Goal: Task Accomplishment & Management: Manage account settings

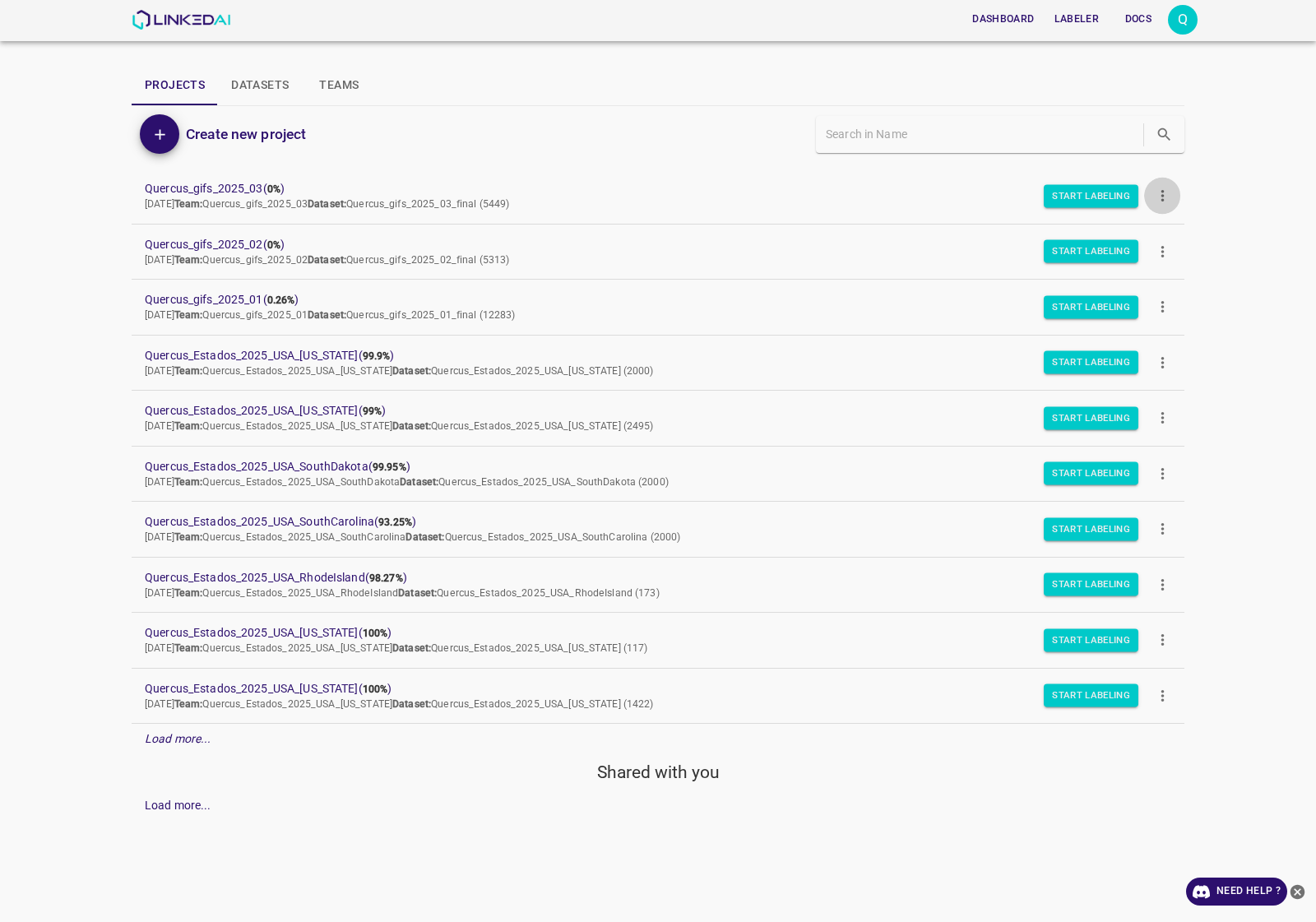
click at [1152, 190] on button "more" at bounding box center [1162, 195] width 37 height 37
click at [1172, 226] on li "Duplicate" at bounding box center [1210, 235] width 134 height 27
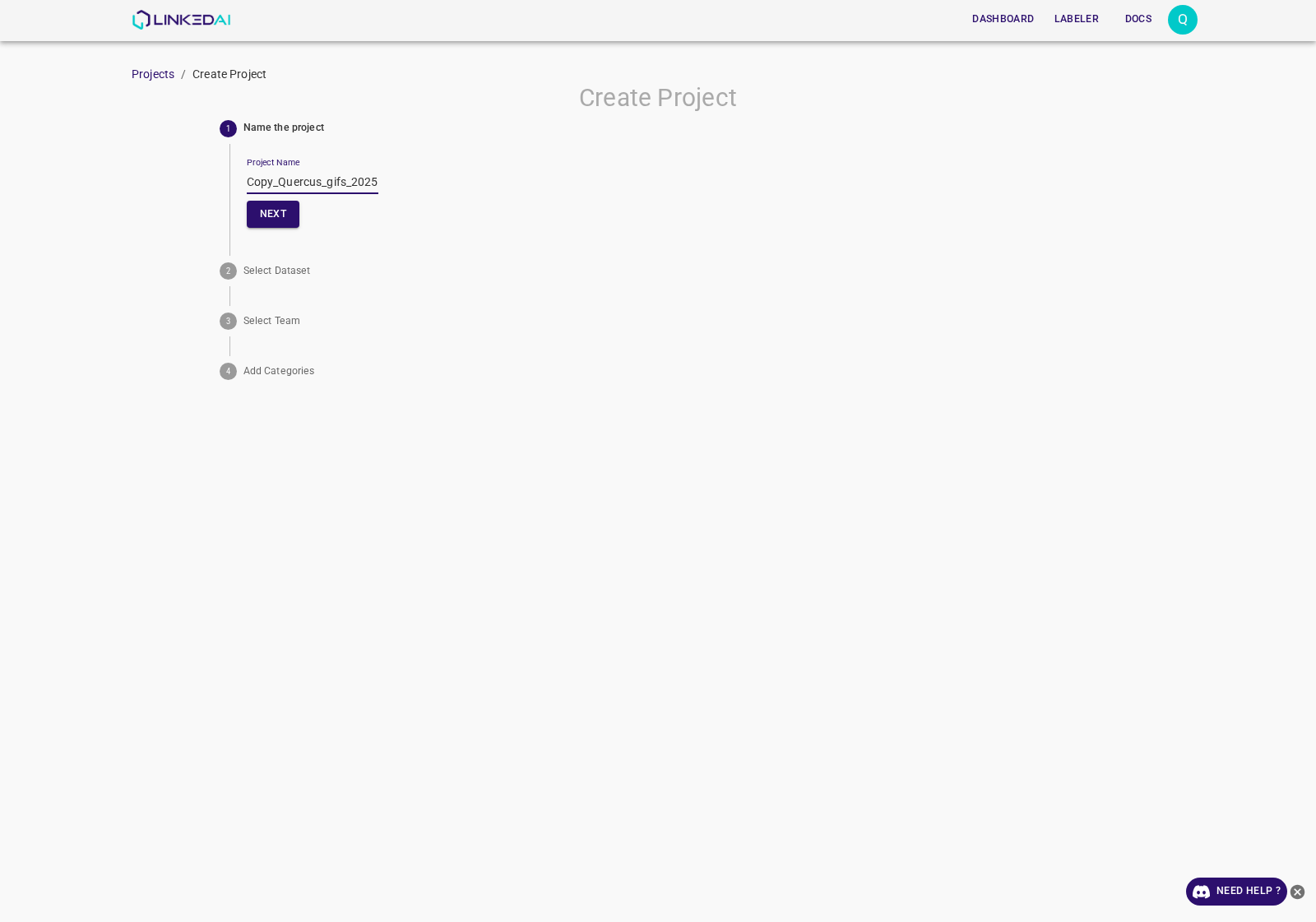
drag, startPoint x: 277, startPoint y: 179, endPoint x: 156, endPoint y: 179, distance: 121.0
click at [156, 179] on div "Create Project 1 Name the project Project Name Copy_Quercus_gifs_2025_03 Next 2…" at bounding box center [658, 235] width 1316 height 304
click at [334, 179] on input "Quercus_gifs_2025_03" at bounding box center [312, 182] width 131 height 24
type input "Quercus_gifs_2025_04"
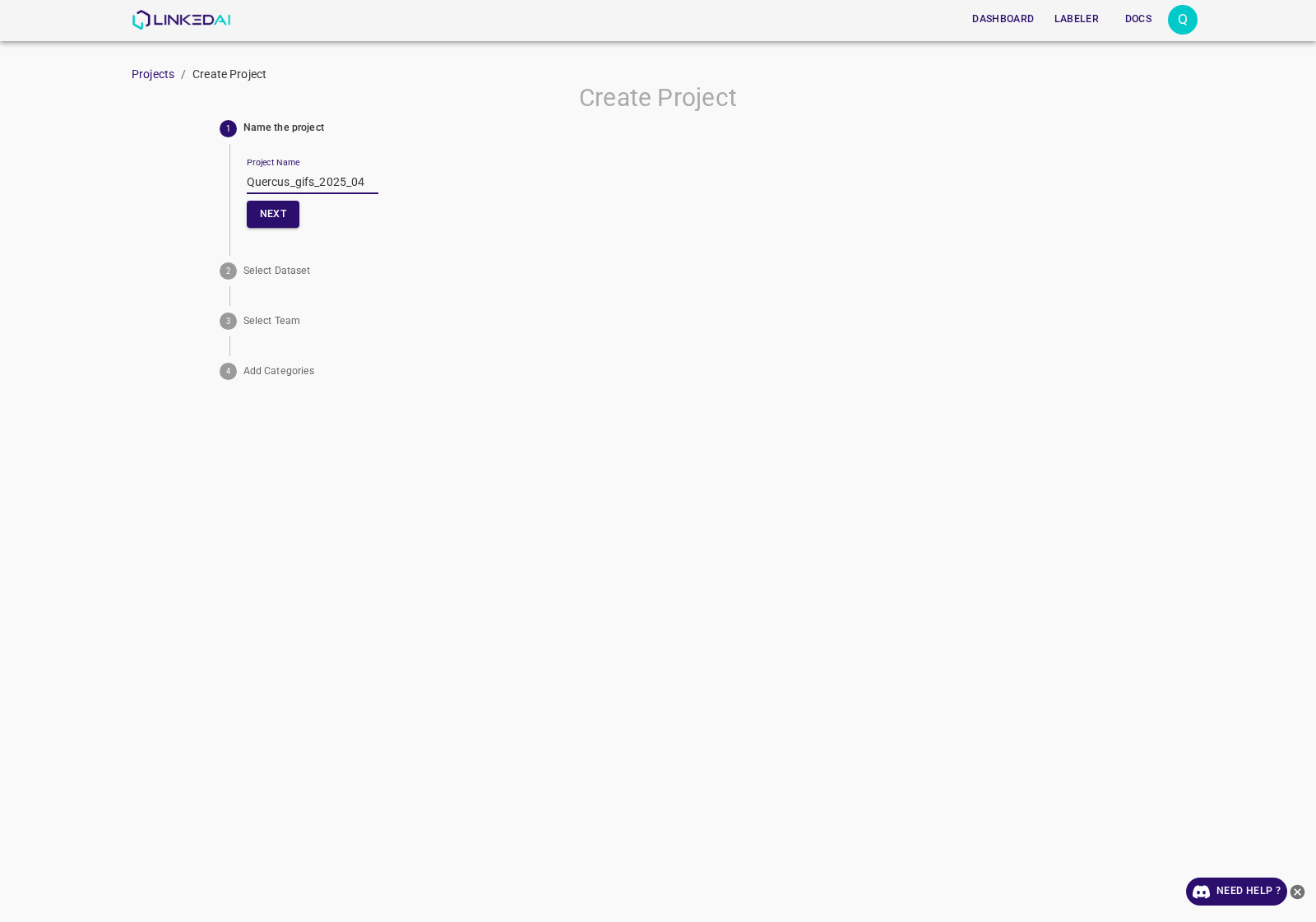
scroll to position [0, 0]
drag, startPoint x: 360, startPoint y: 178, endPoint x: 156, endPoint y: 178, distance: 204.0
click at [156, 178] on div "Create Project 1 Name the project Project Name Quercus_gifs_2025_04 Next 2 Sele…" at bounding box center [658, 235] width 1316 height 304
click at [296, 178] on input "Quercus_gifs_2025_04" at bounding box center [312, 182] width 131 height 24
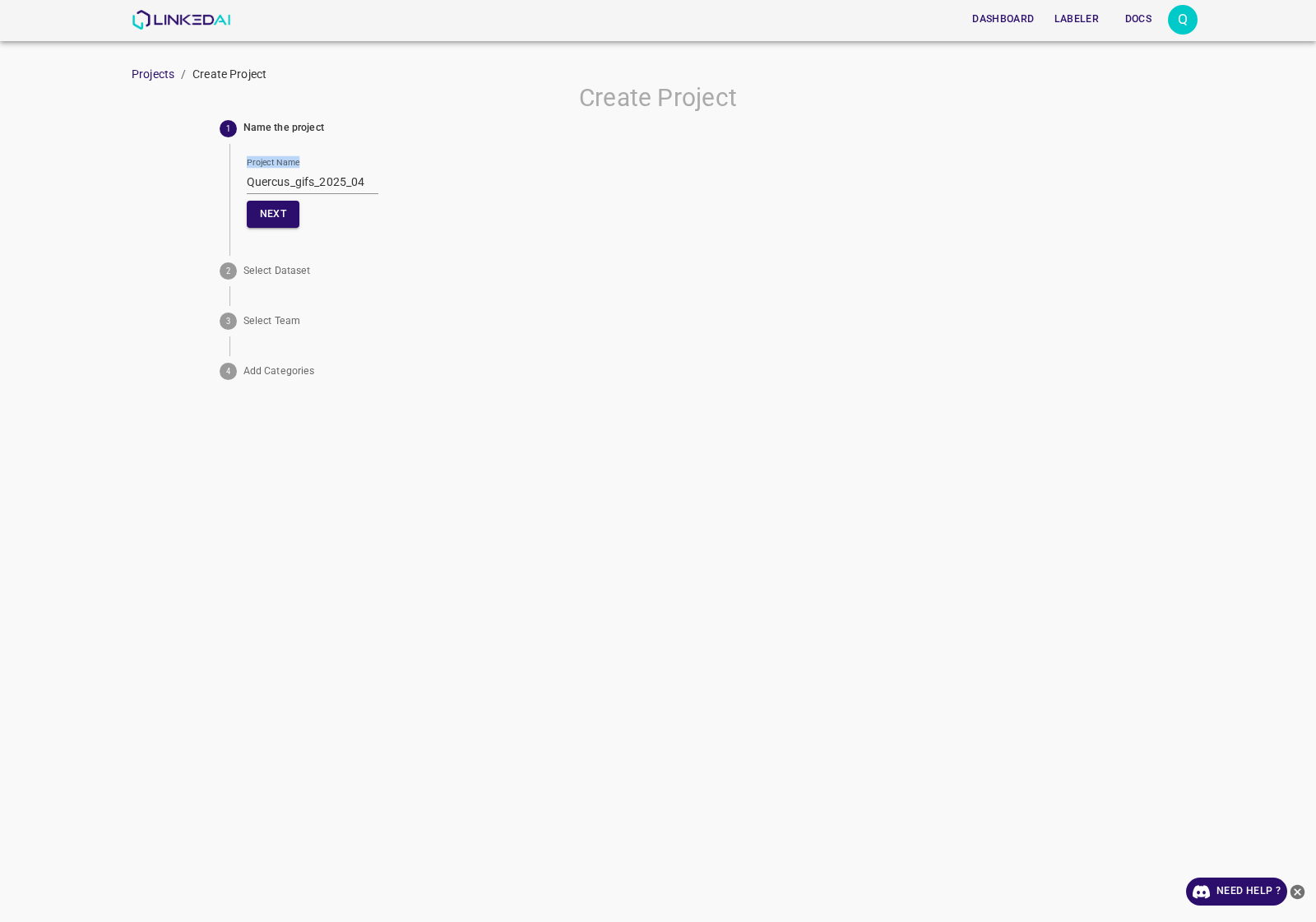
drag, startPoint x: 255, startPoint y: 178, endPoint x: 346, endPoint y: 174, distance: 91.1
click at [437, 184] on div "Project Name Quercus_gifs_2025_04 Next" at bounding box center [663, 190] width 867 height 93
click at [331, 173] on input "Quercus_gifs_2025_04" at bounding box center [312, 182] width 131 height 24
drag, startPoint x: 247, startPoint y: 179, endPoint x: 499, endPoint y: 191, distance: 252.3
click at [499, 191] on div "Project Name Quercus_gifs_2025_04 Next" at bounding box center [668, 190] width 844 height 93
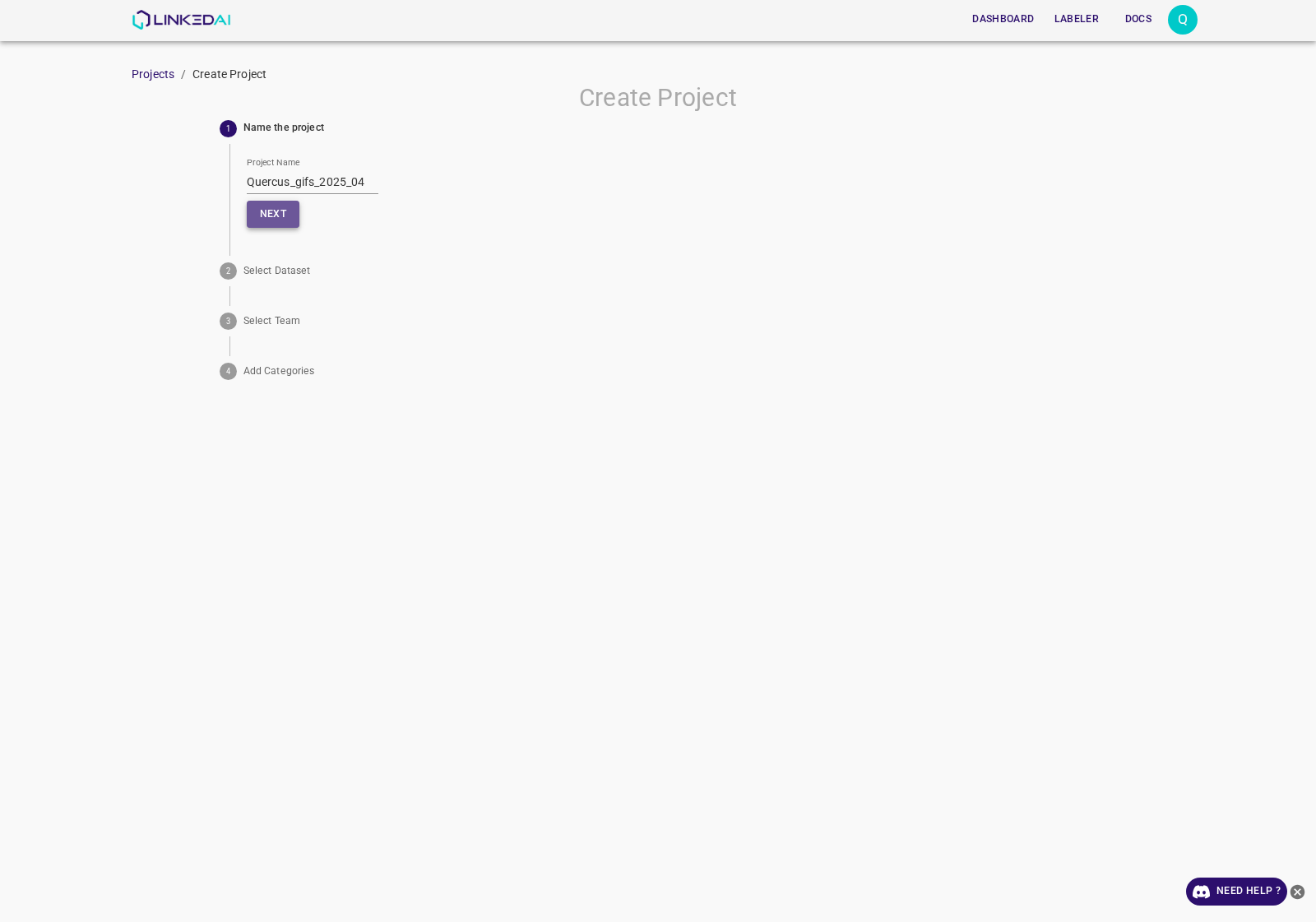
scroll to position [0, 0]
click at [285, 214] on button "Next" at bounding box center [273, 214] width 53 height 27
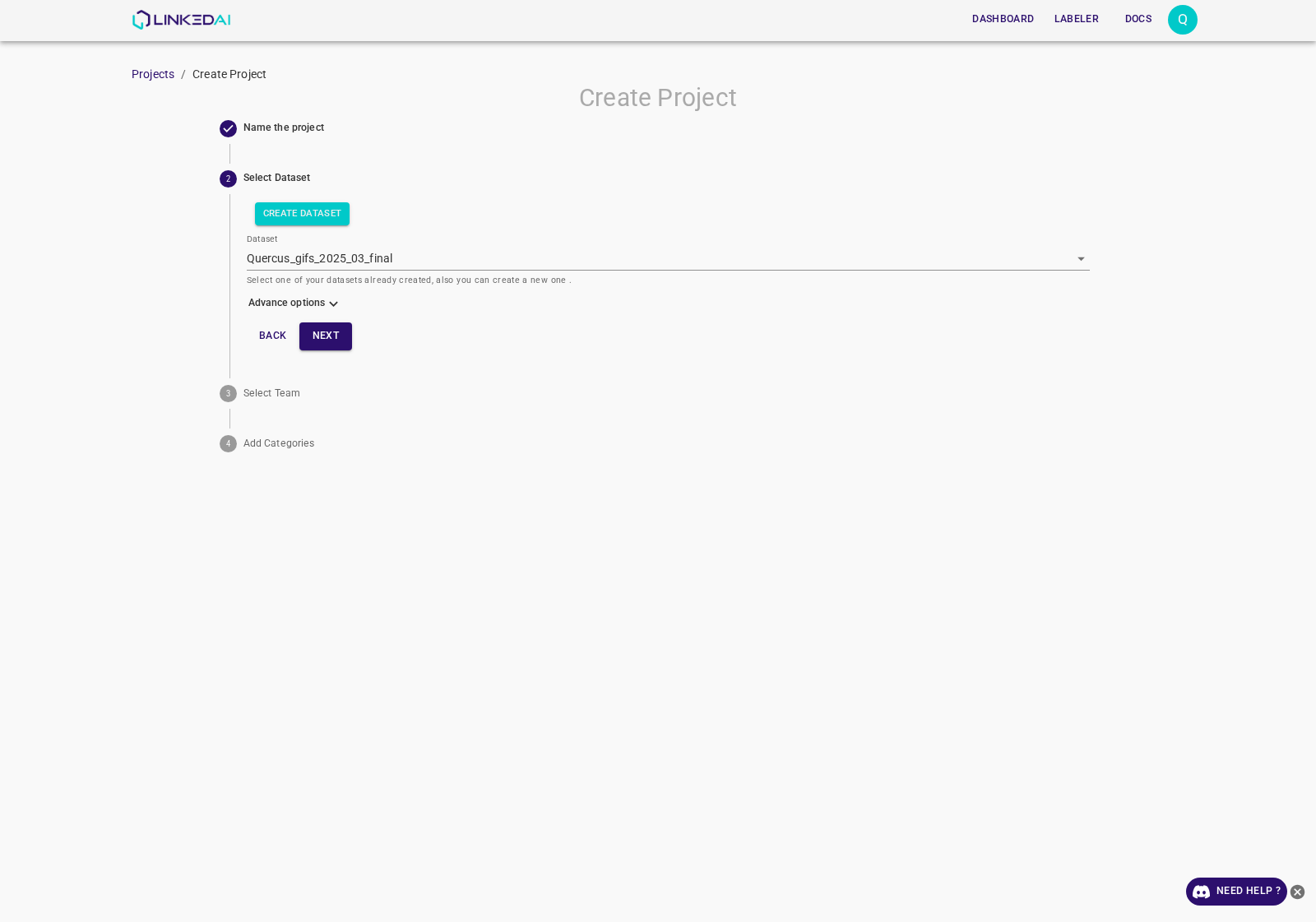
click at [335, 299] on icon at bounding box center [334, 304] width 17 height 17
drag, startPoint x: 331, startPoint y: 309, endPoint x: 346, endPoint y: 268, distance: 43.7
click at [333, 304] on icon at bounding box center [334, 304] width 17 height 17
click at [347, 265] on body "Dashboard Labeler Docs Q Projects / Create Project Create Project Name the proj…" at bounding box center [658, 461] width 1316 height 922
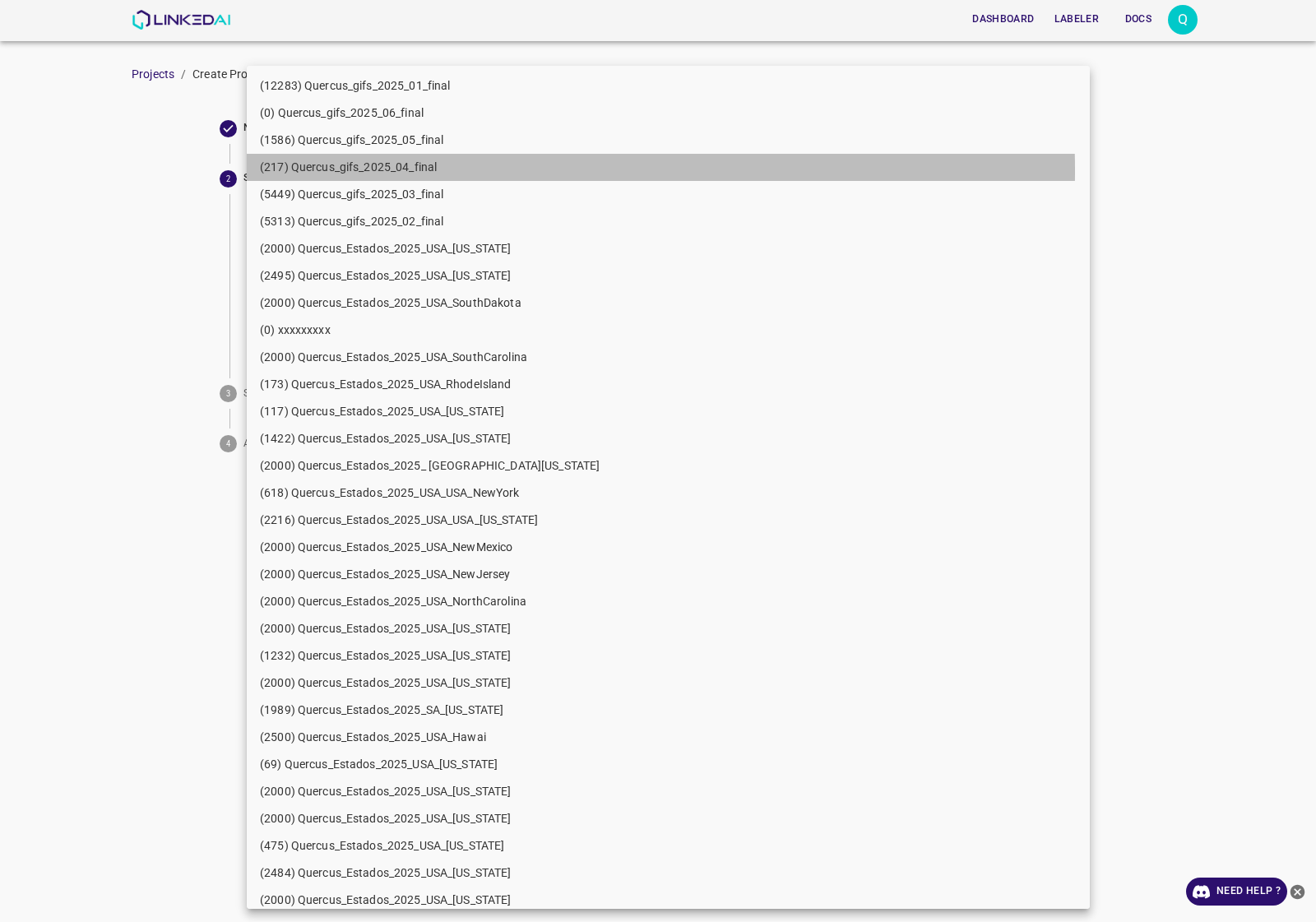
click at [441, 170] on li "(217) Quercus_gifs_2025_04_final" at bounding box center [668, 167] width 843 height 27
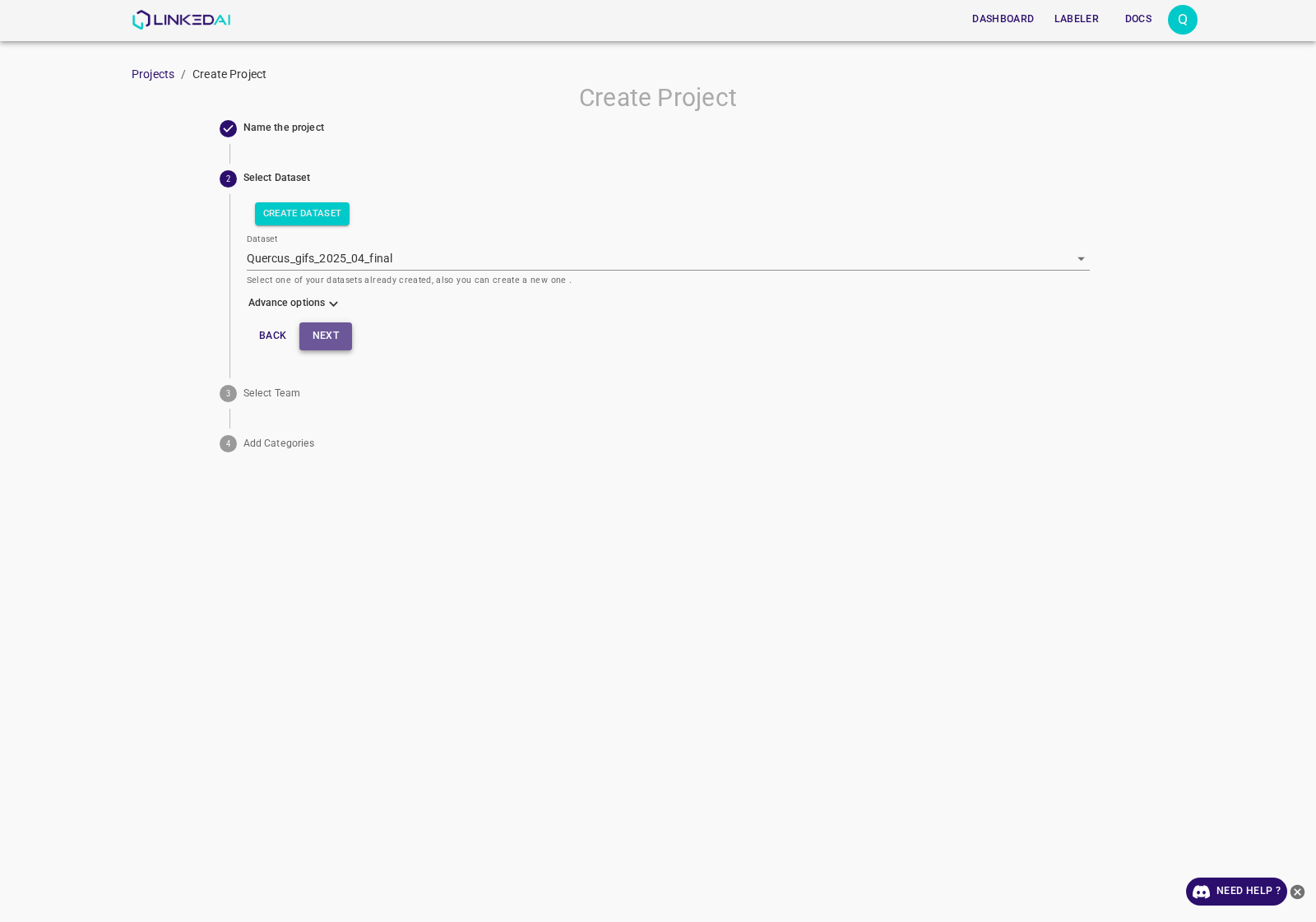
click at [334, 329] on button "Next" at bounding box center [326, 336] width 53 height 27
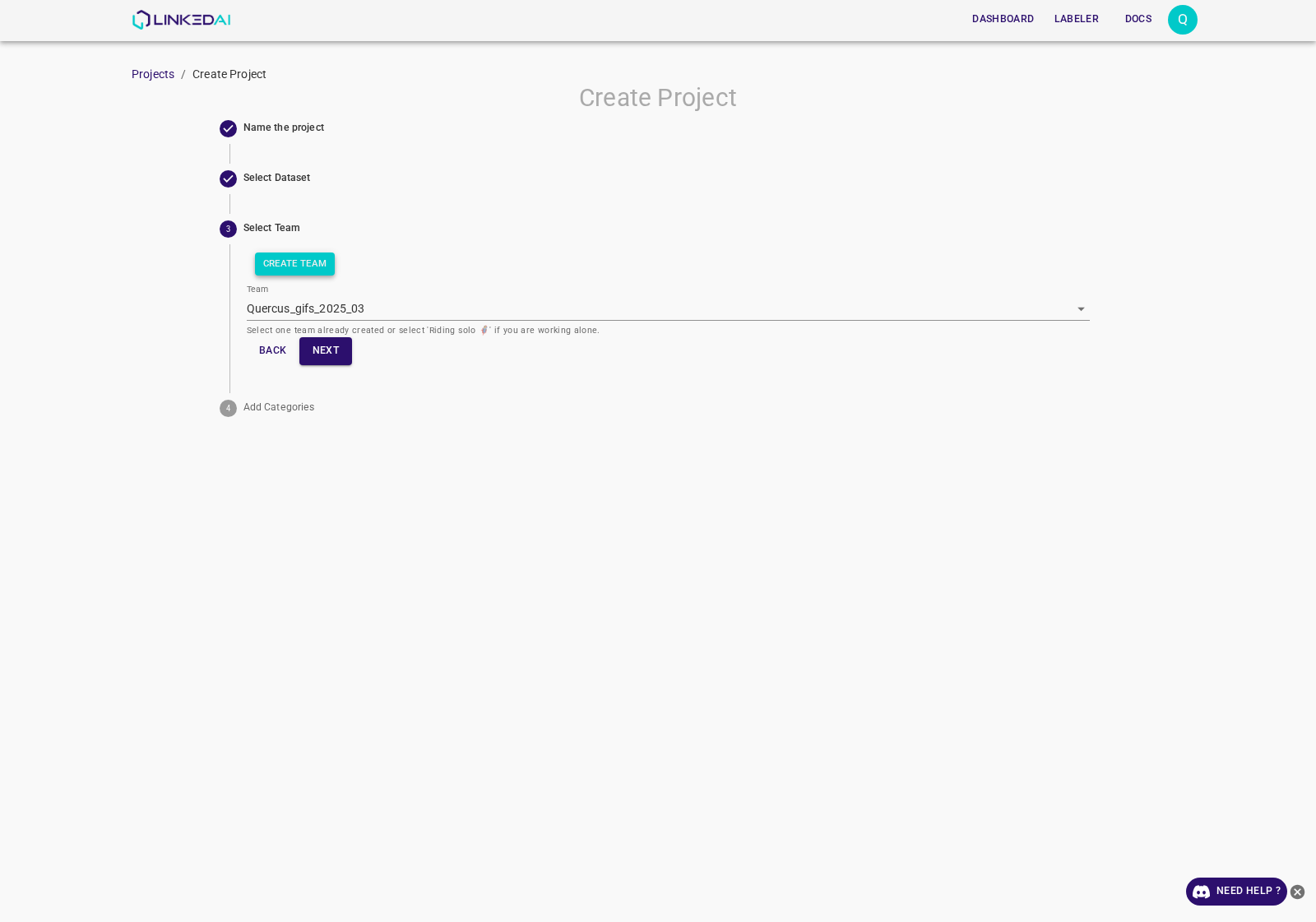
click at [309, 267] on button "Create Team" at bounding box center [295, 264] width 80 height 23
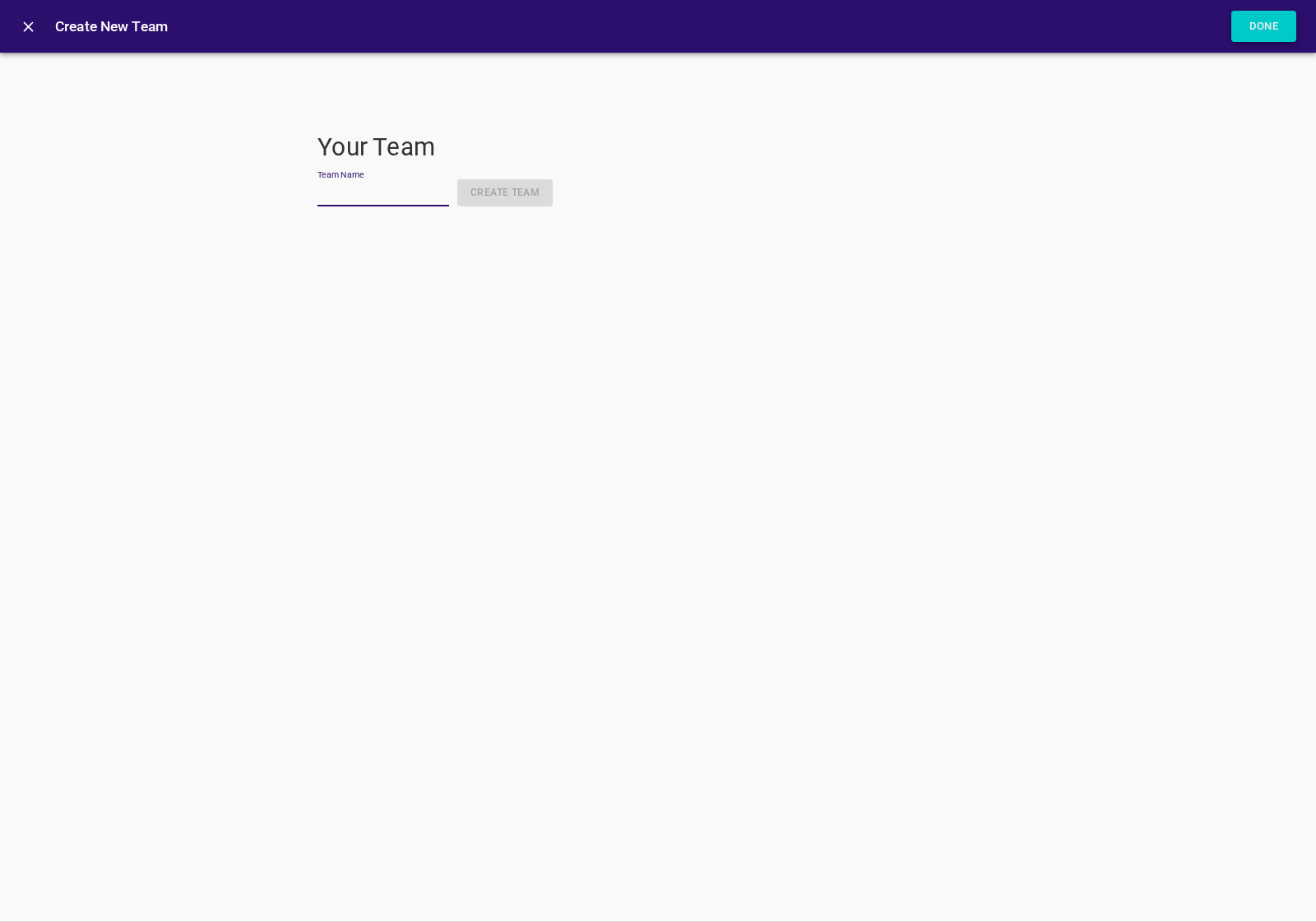
click at [1274, 34] on button "Done" at bounding box center [1263, 27] width 66 height 32
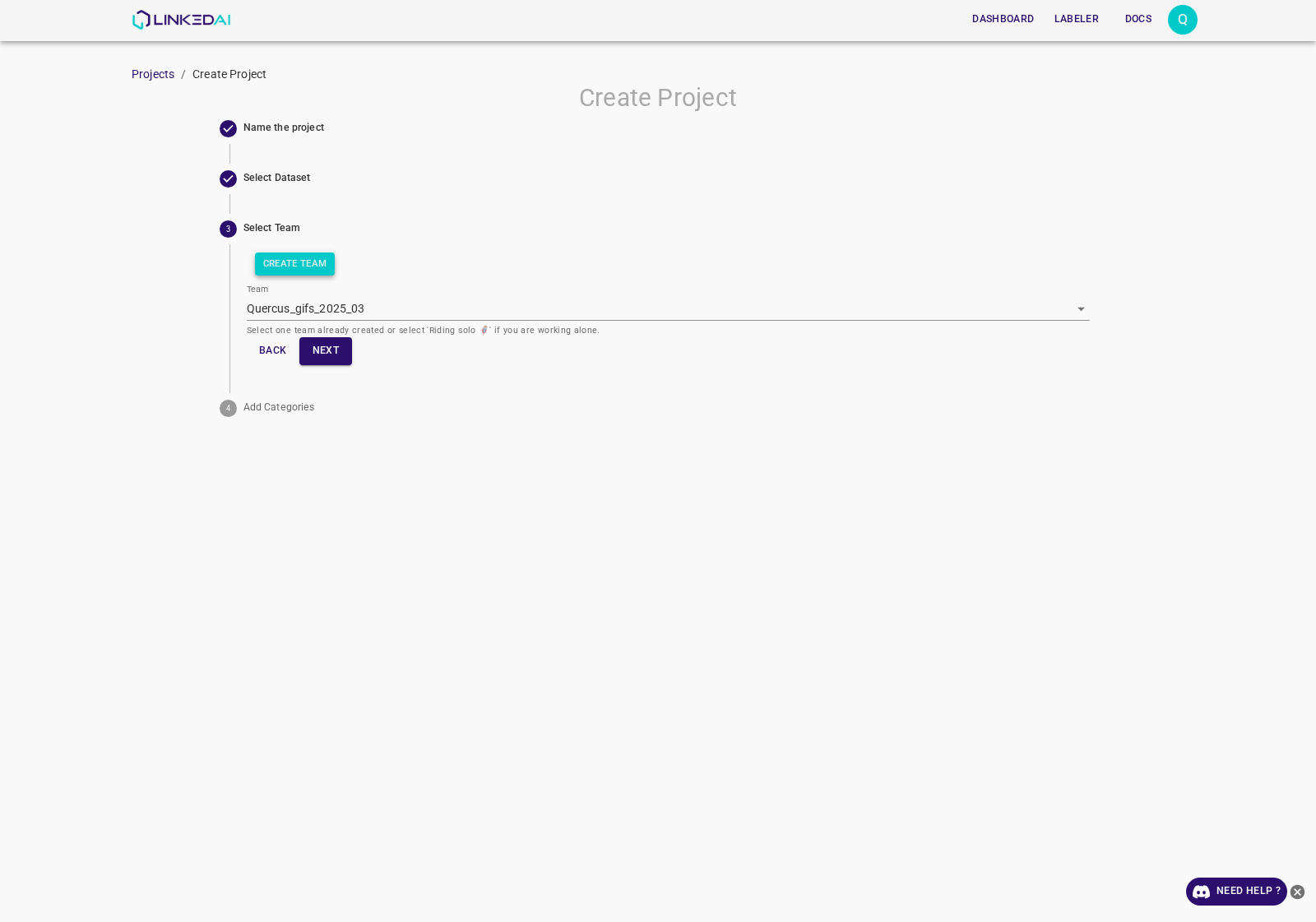
click at [313, 267] on button "Create Team" at bounding box center [295, 264] width 80 height 23
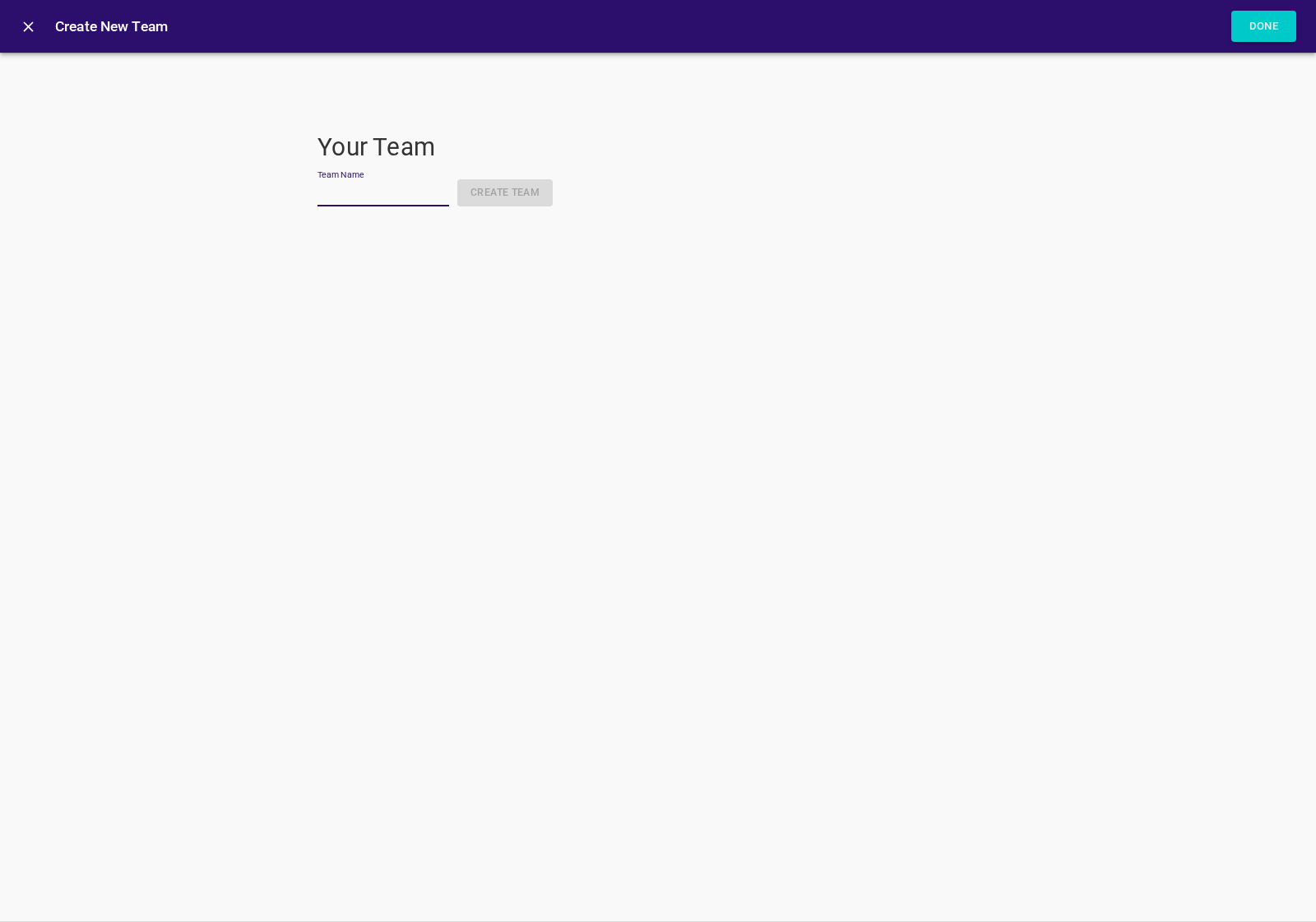
click at [359, 185] on input "Team Name" at bounding box center [383, 195] width 131 height 24
type input "Quercus_gifs_2025_04"
click at [481, 191] on button "Create Team" at bounding box center [505, 193] width 96 height 27
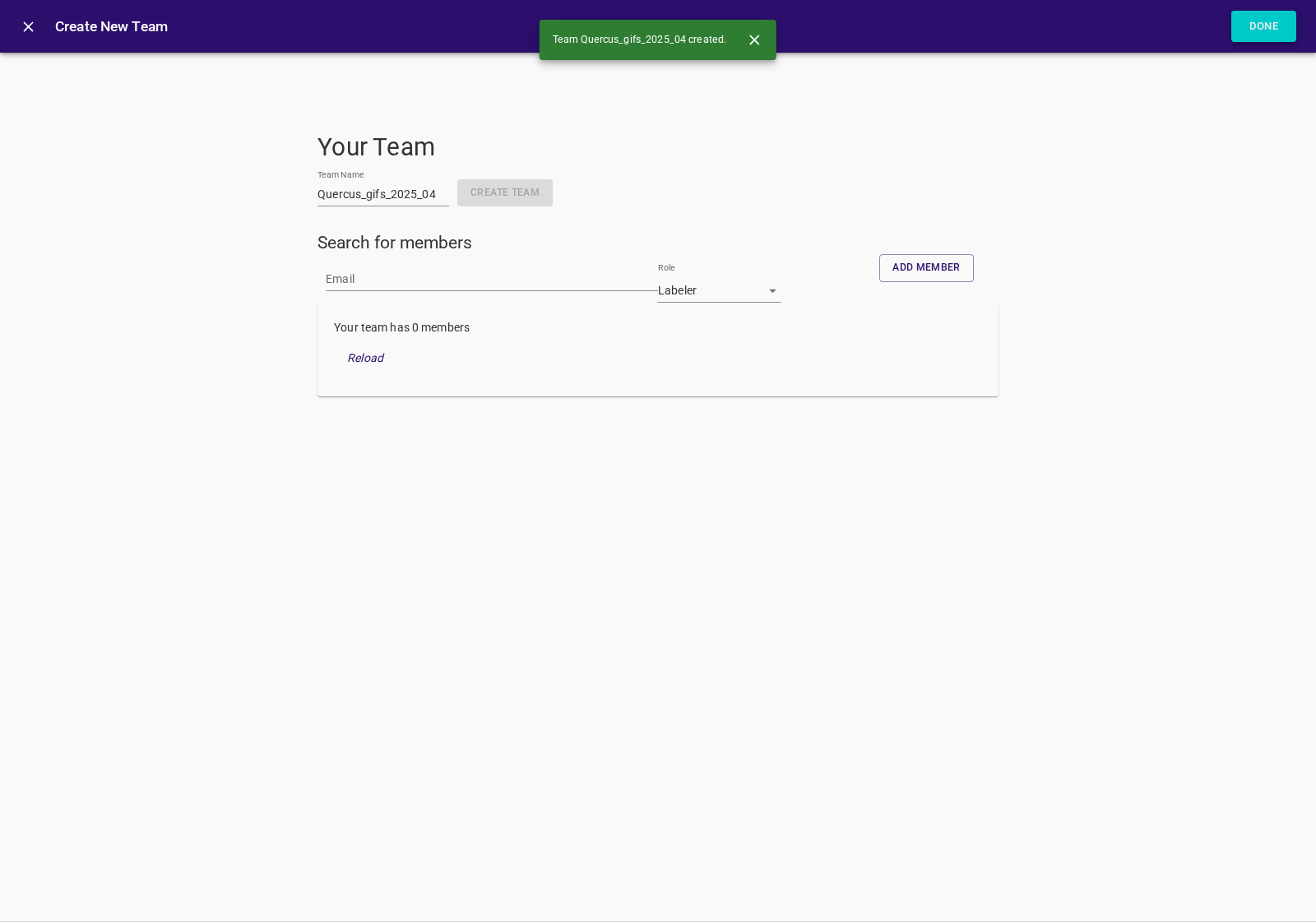
click at [1250, 29] on button "Done" at bounding box center [1263, 27] width 66 height 32
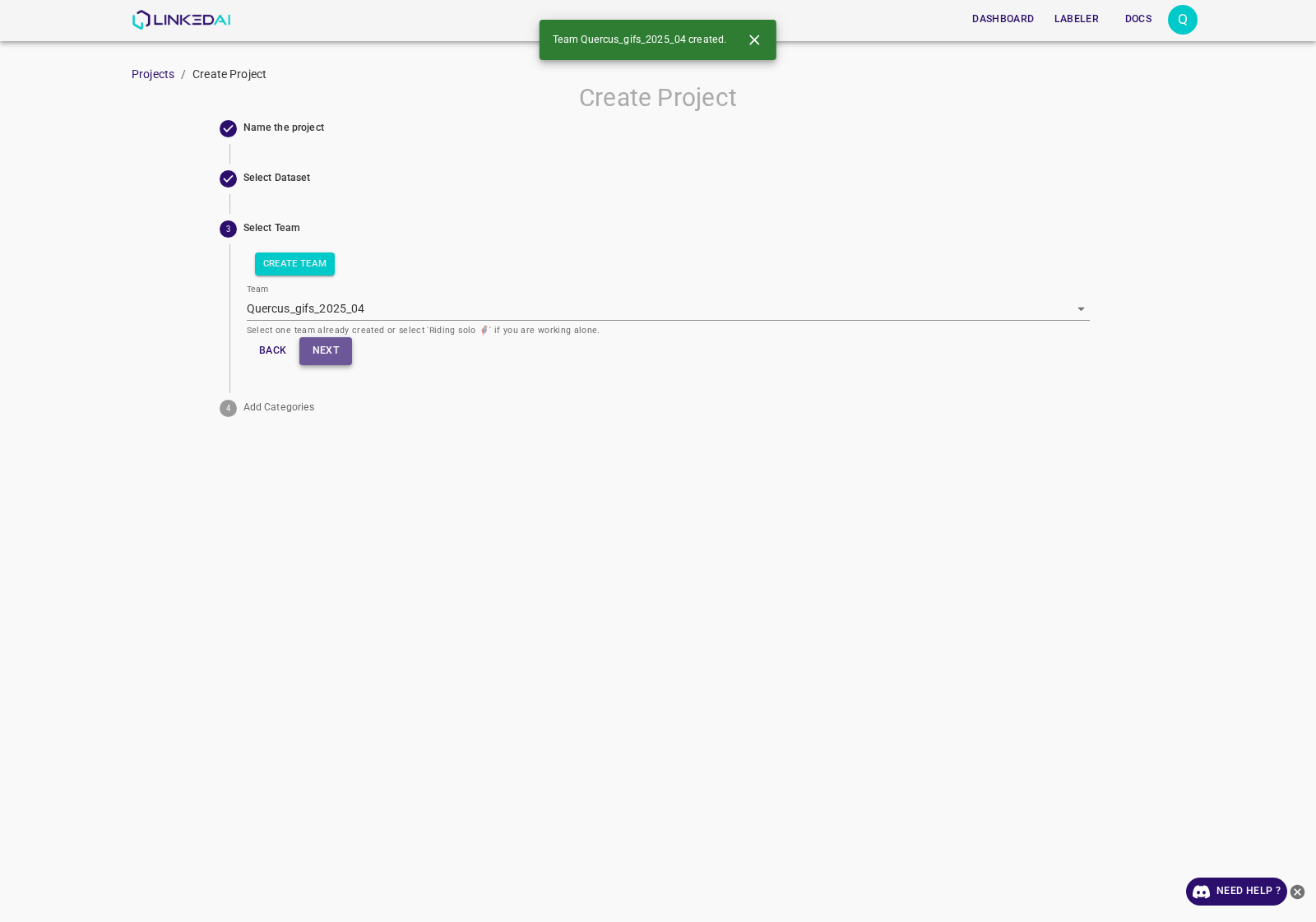
click at [344, 349] on button "Next" at bounding box center [326, 351] width 53 height 27
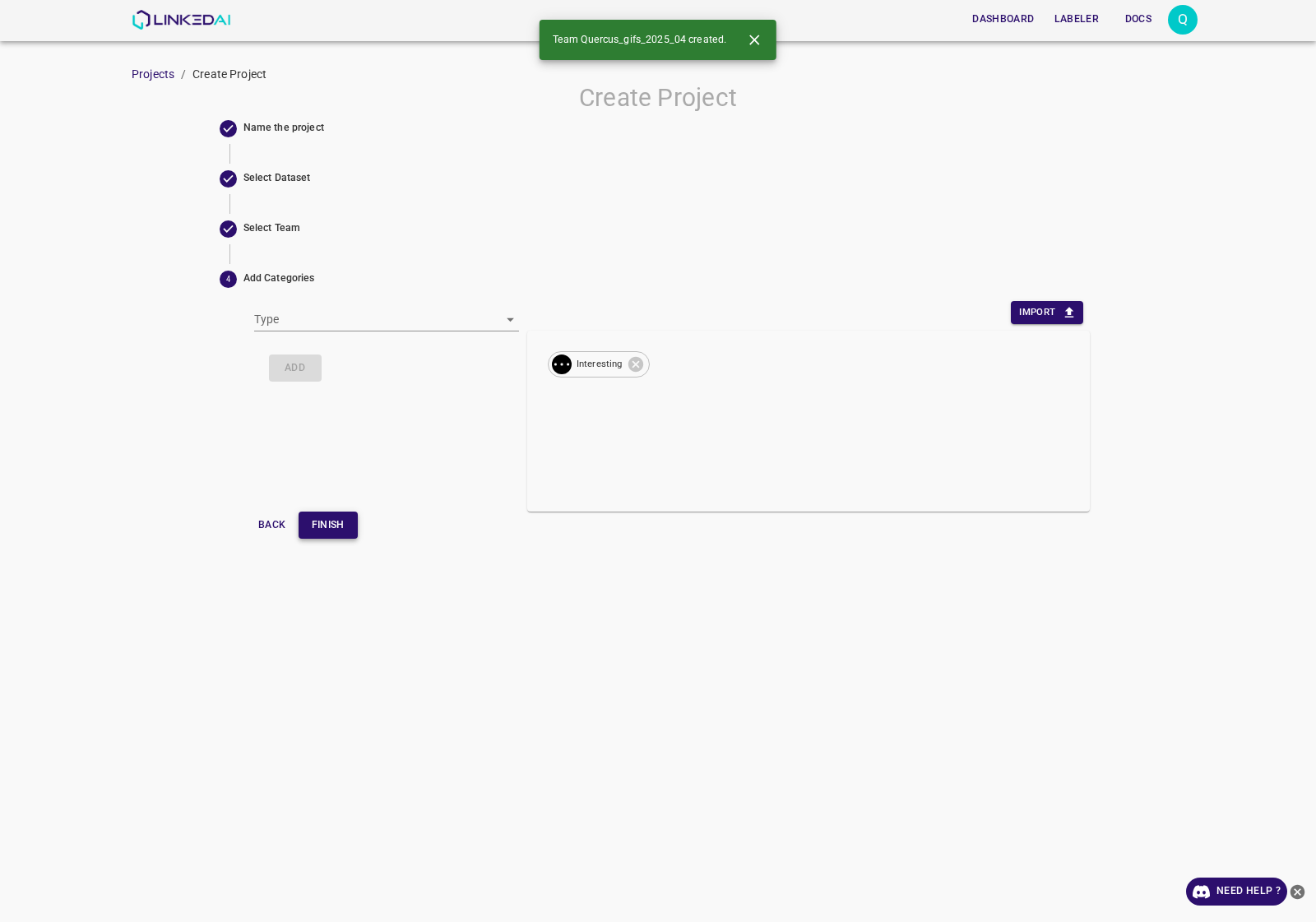
click at [300, 523] on div "Back Finish" at bounding box center [668, 525] width 845 height 27
click at [315, 524] on button "Finish" at bounding box center [328, 525] width 59 height 27
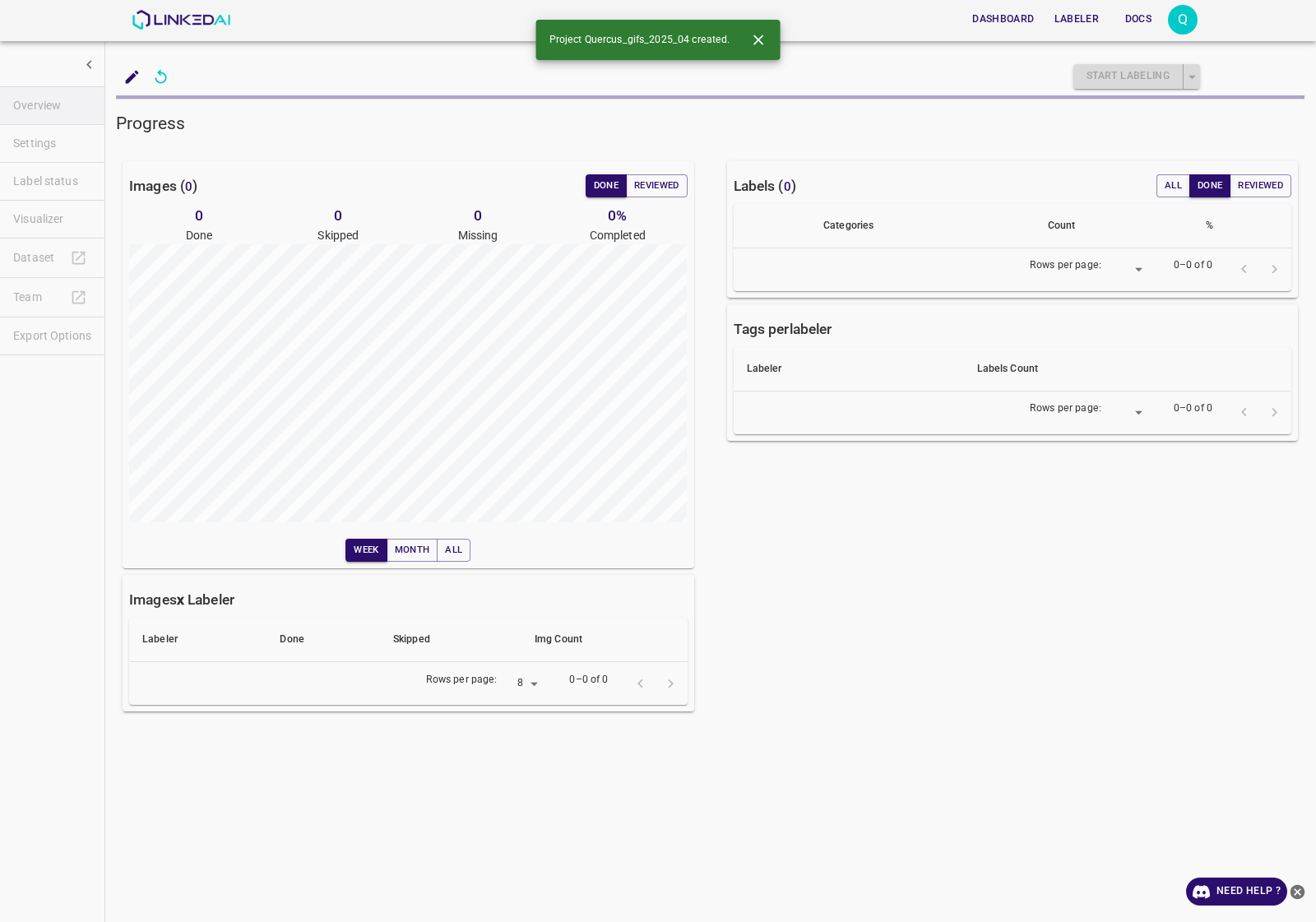
drag, startPoint x: 236, startPoint y: 29, endPoint x: 206, endPoint y: 21, distance: 31.0
click at [236, 27] on div "Dashboard Labeler Docs Q" at bounding box center [664, 20] width 1066 height 39
click at [206, 21] on img at bounding box center [181, 20] width 100 height 20
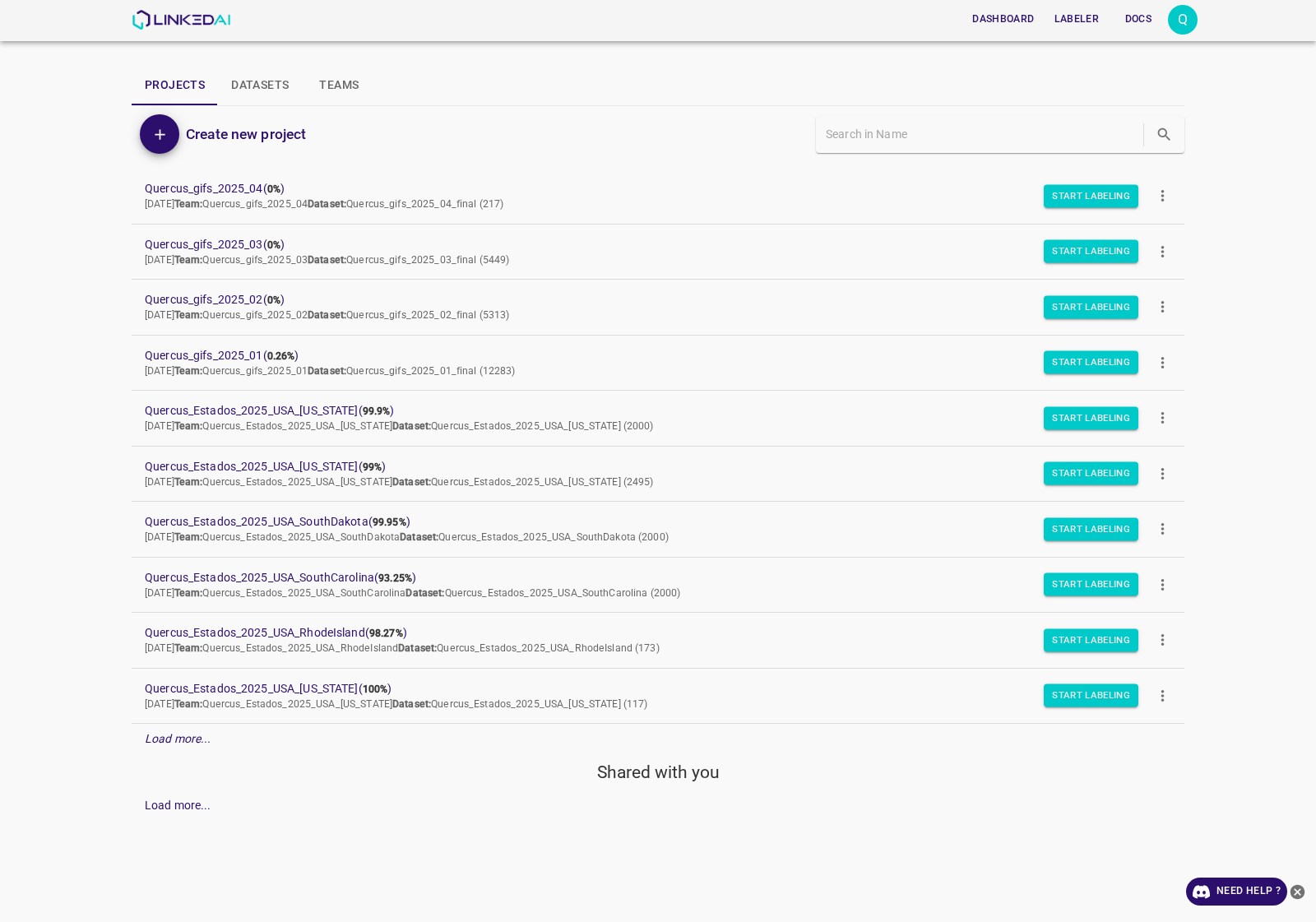
click at [1156, 186] on button "more" at bounding box center [1162, 195] width 37 height 37
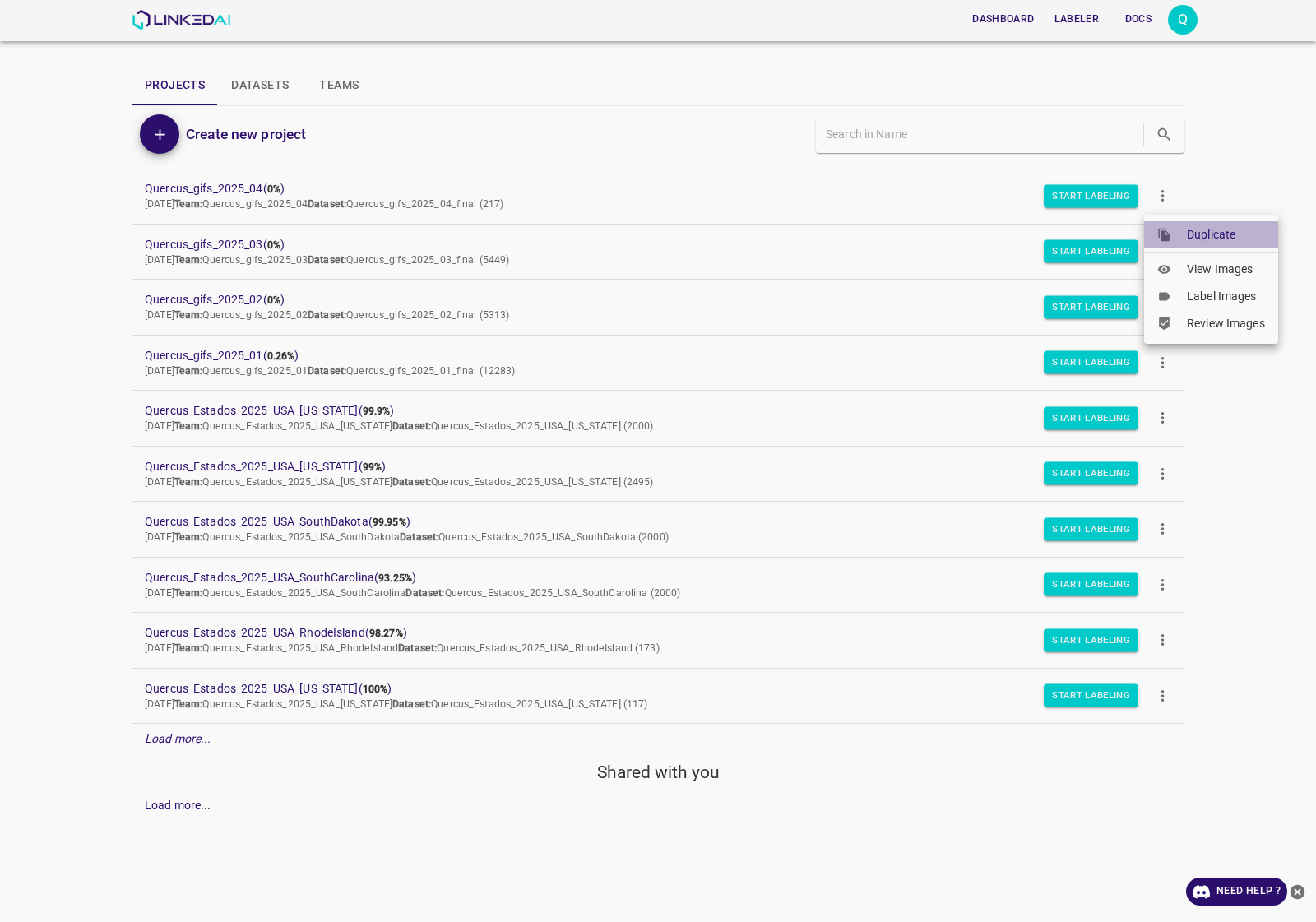
click at [1197, 228] on span "Duplicate" at bounding box center [1226, 235] width 79 height 17
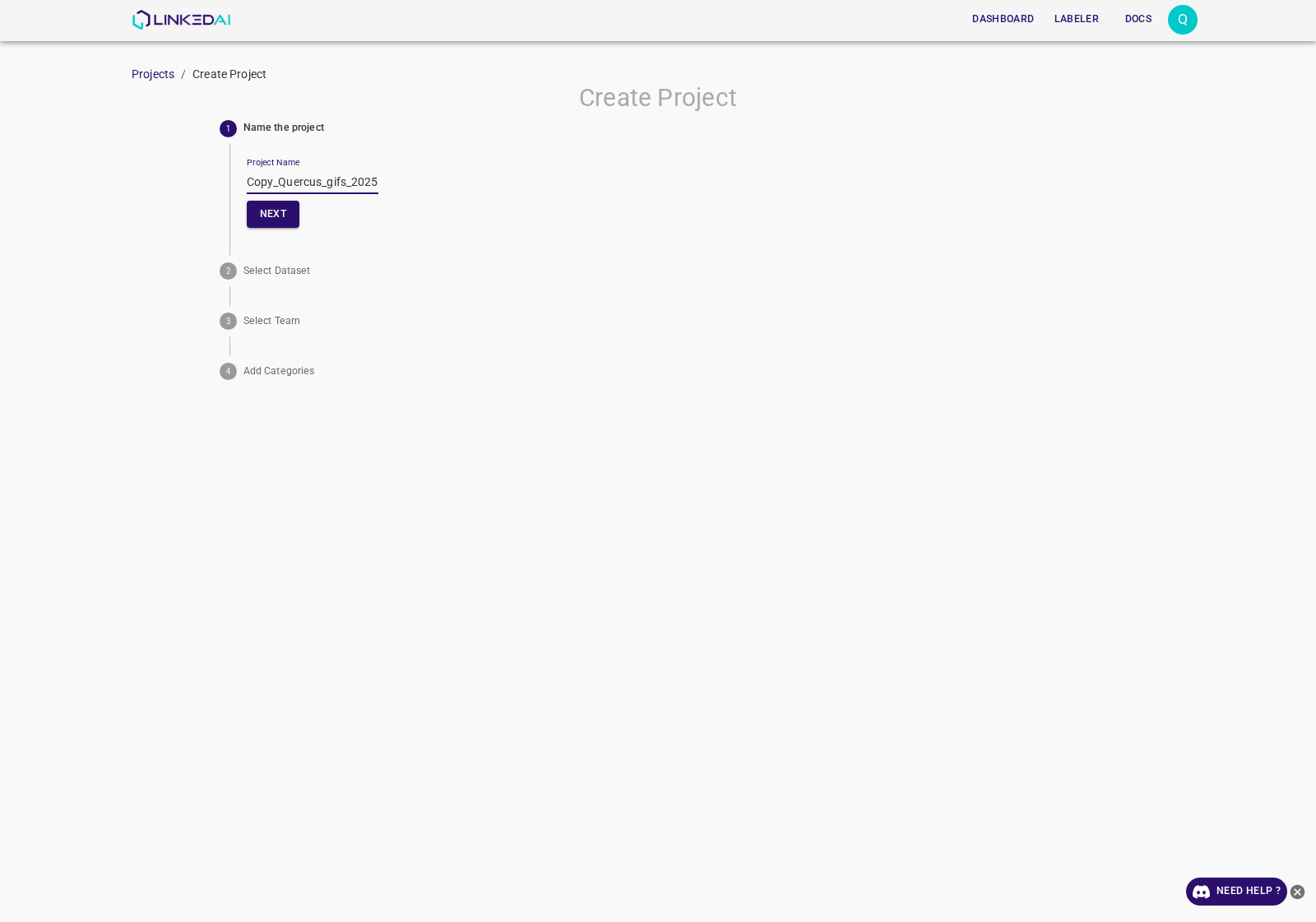
drag, startPoint x: 274, startPoint y: 184, endPoint x: 165, endPoint y: 184, distance: 109.0
click at [165, 184] on div "Create Project 1 Name the project Project Name Copy_Quercus_gifs_2025_04 Next 2…" at bounding box center [658, 235] width 1316 height 304
click at [349, 181] on input "Quercus_gifs_2025_04" at bounding box center [312, 182] width 131 height 24
click at [260, 190] on input "Quercus_gifs_2025_05" at bounding box center [312, 182] width 131 height 24
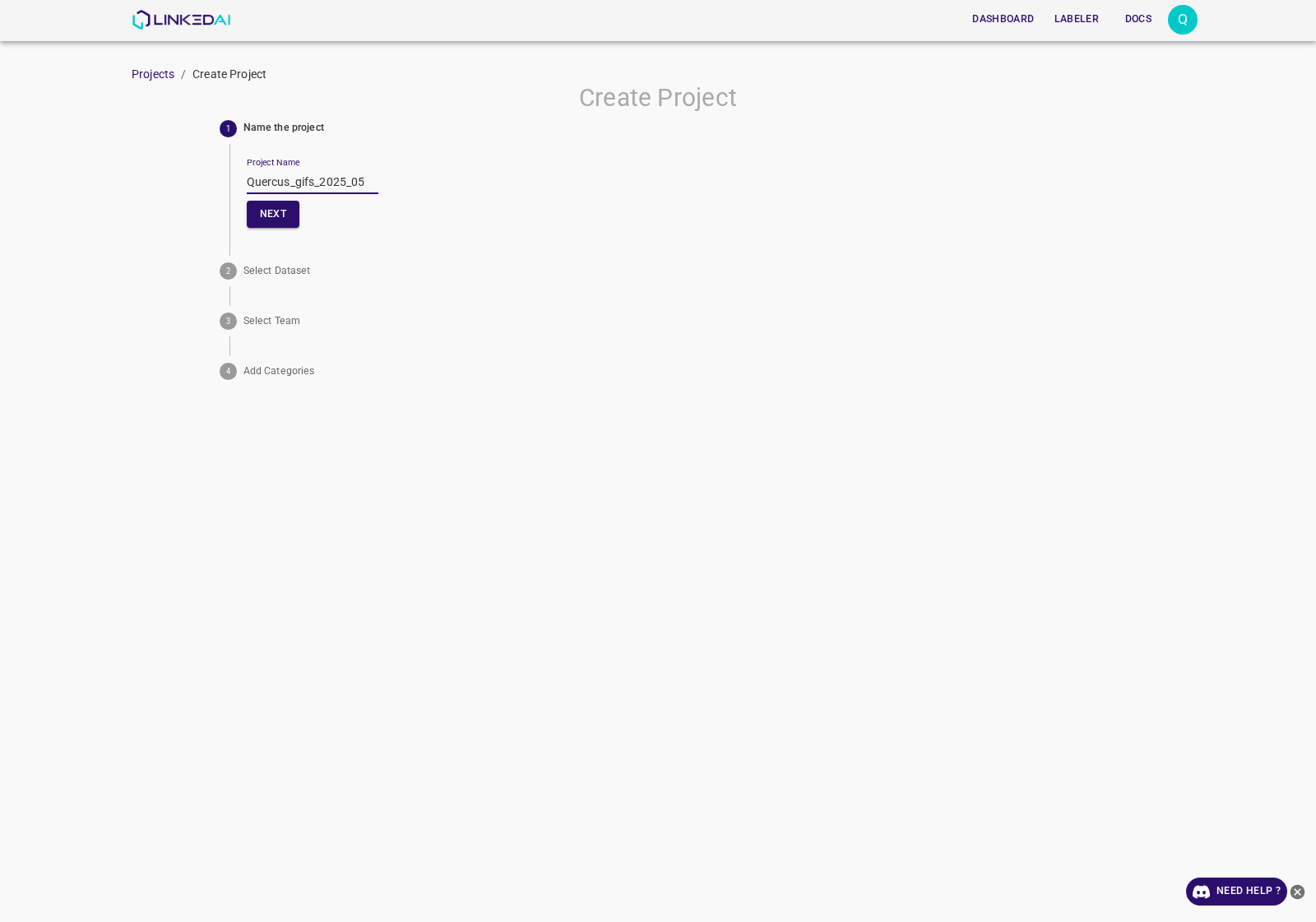
click at [260, 190] on input "Quercus_gifs_2025_05" at bounding box center [312, 182] width 131 height 24
type input "Quercus_gifs_2025_05"
click at [282, 215] on button "Next" at bounding box center [273, 214] width 53 height 27
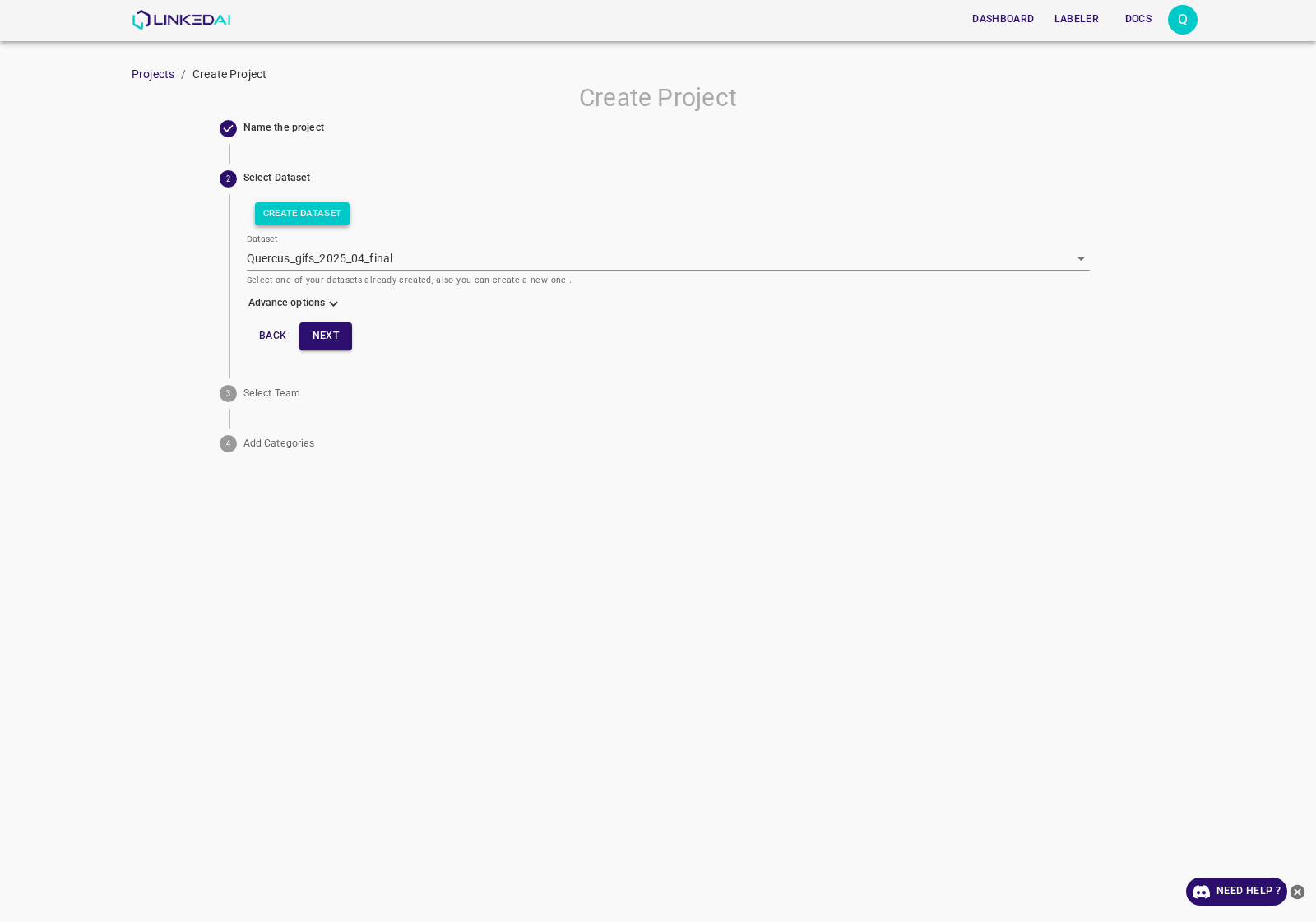
click at [305, 216] on button "Create Dataset" at bounding box center [303, 213] width 96 height 23
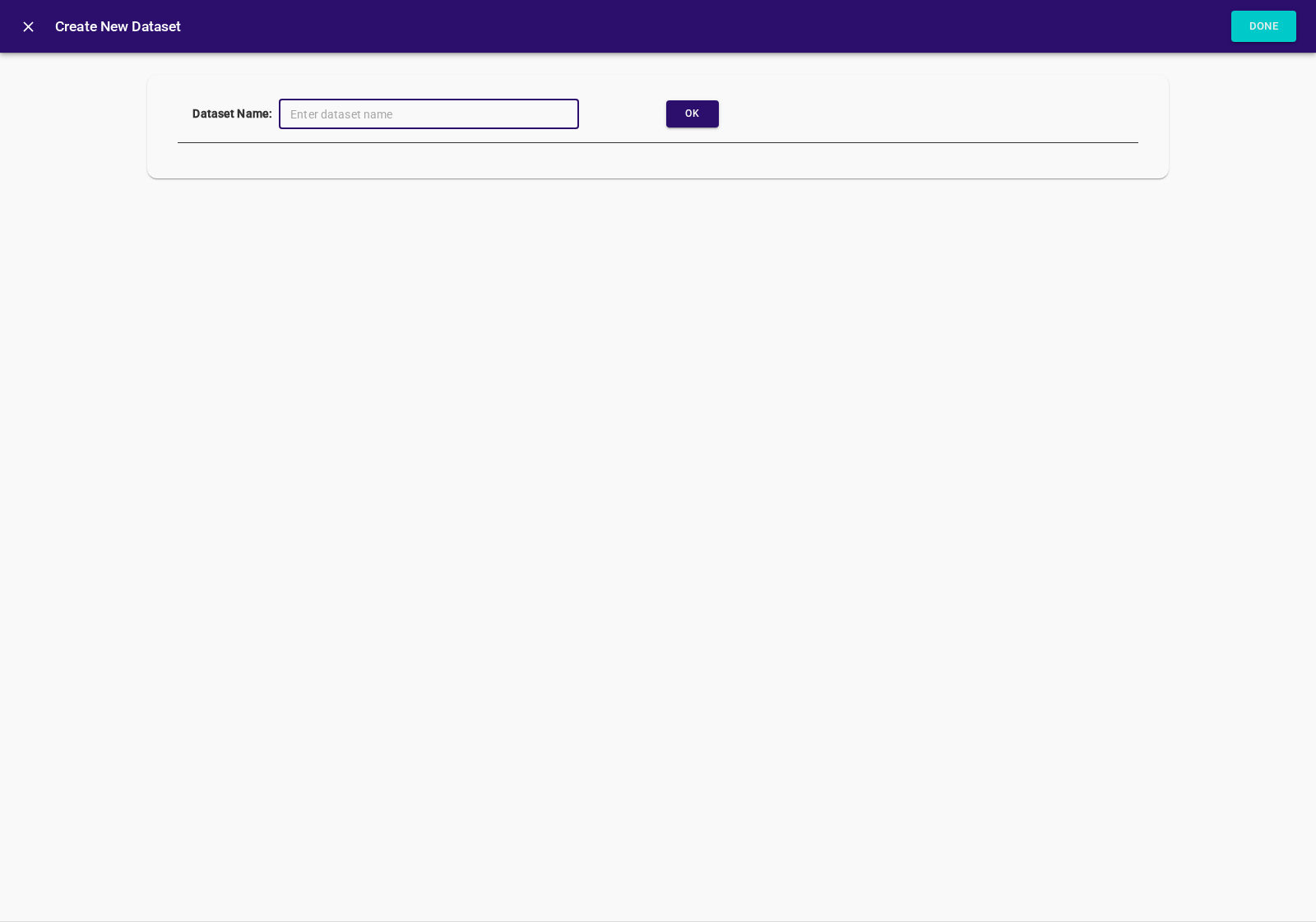
click at [38, 21] on button "close" at bounding box center [28, 26] width 37 height 37
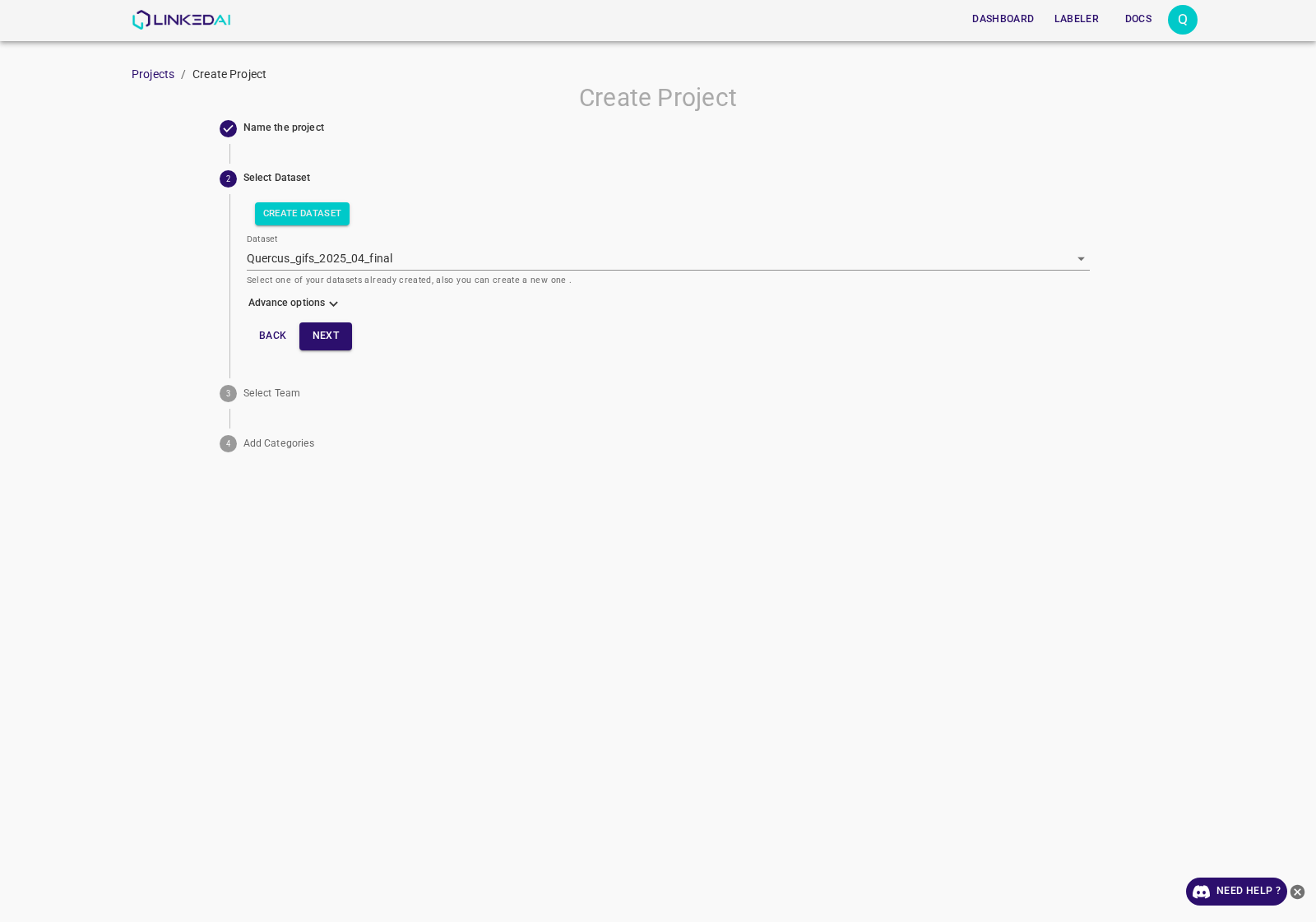
click at [344, 263] on body "Dashboard Labeler Docs Q Projects / Create Project Create Project Name the proj…" at bounding box center [658, 461] width 1316 height 922
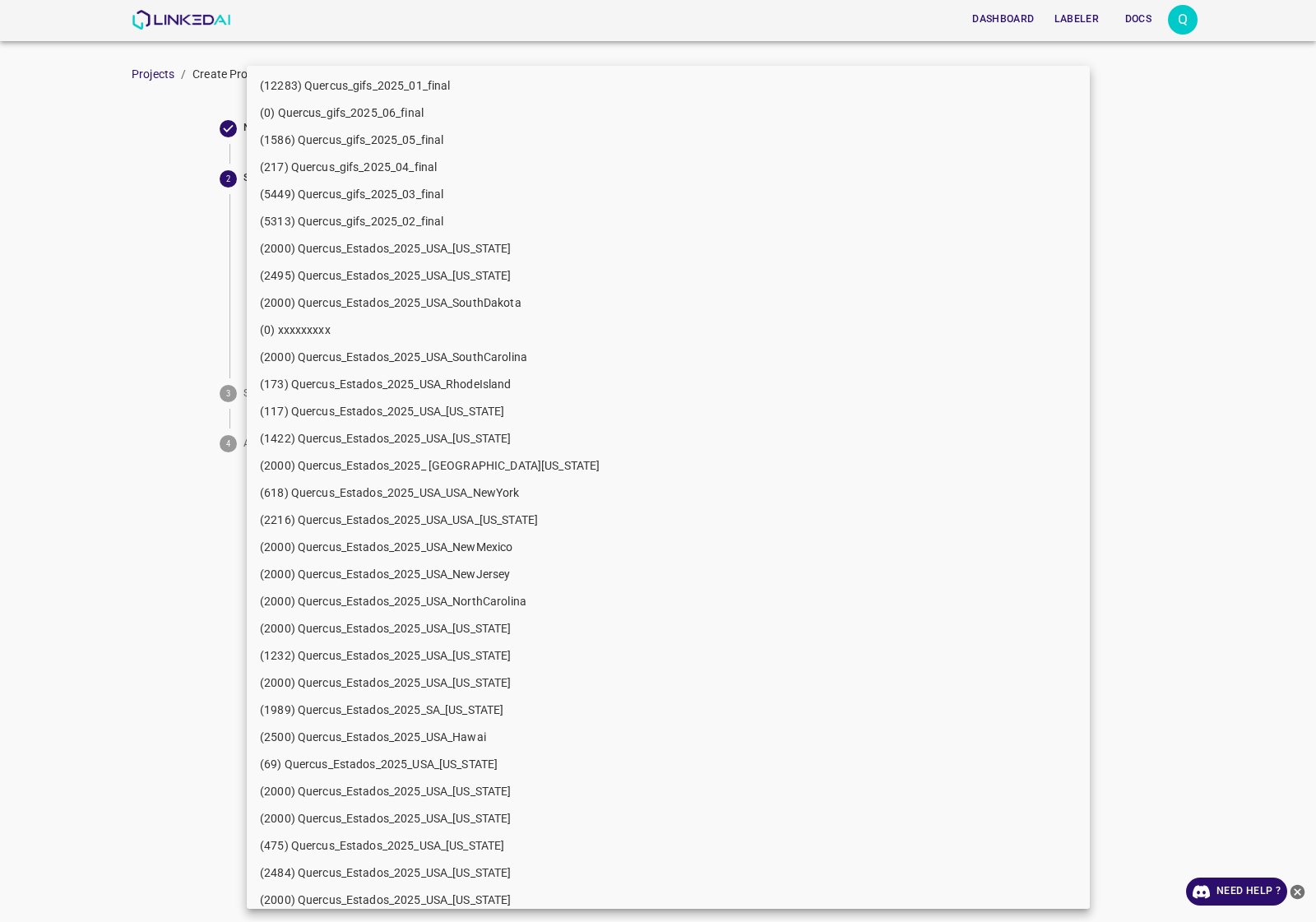
click at [400, 140] on li "(1586) Quercus_gifs_2025_05_final" at bounding box center [668, 140] width 843 height 27
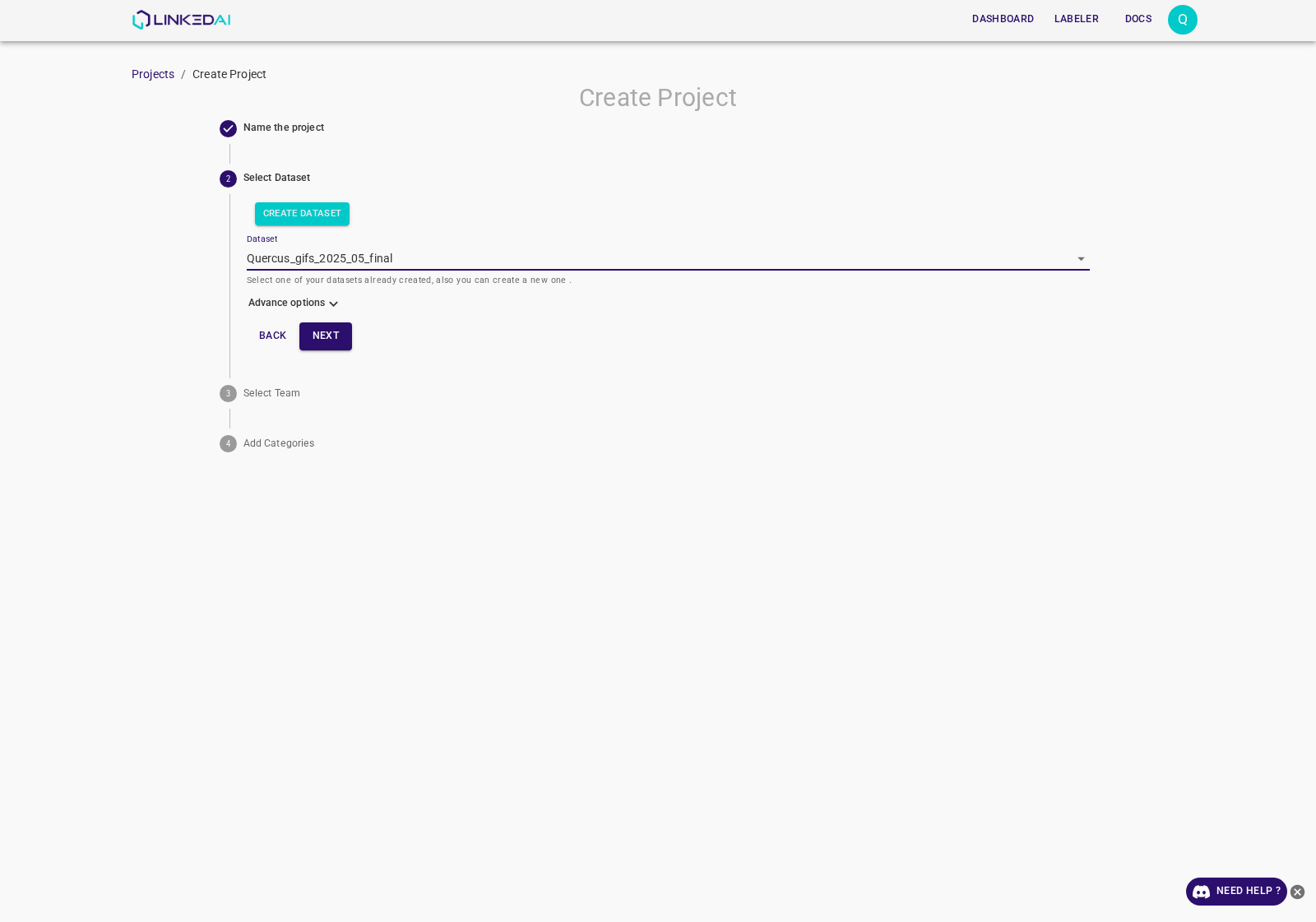
click at [321, 301] on h6 "Advance options" at bounding box center [668, 306] width 844 height 26
click at [339, 338] on button "Next" at bounding box center [326, 336] width 53 height 27
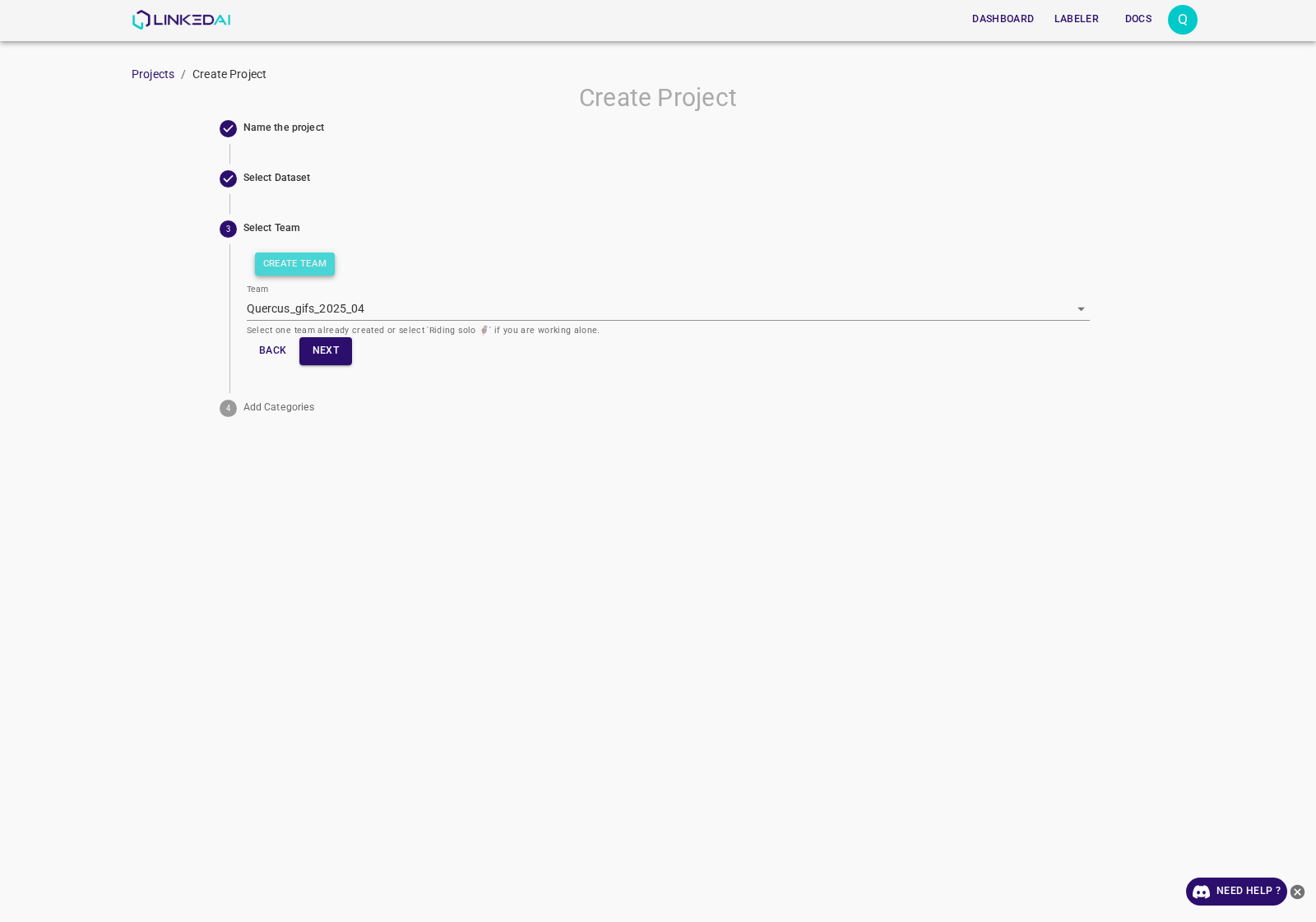
click at [323, 269] on button "Create Team" at bounding box center [295, 264] width 80 height 23
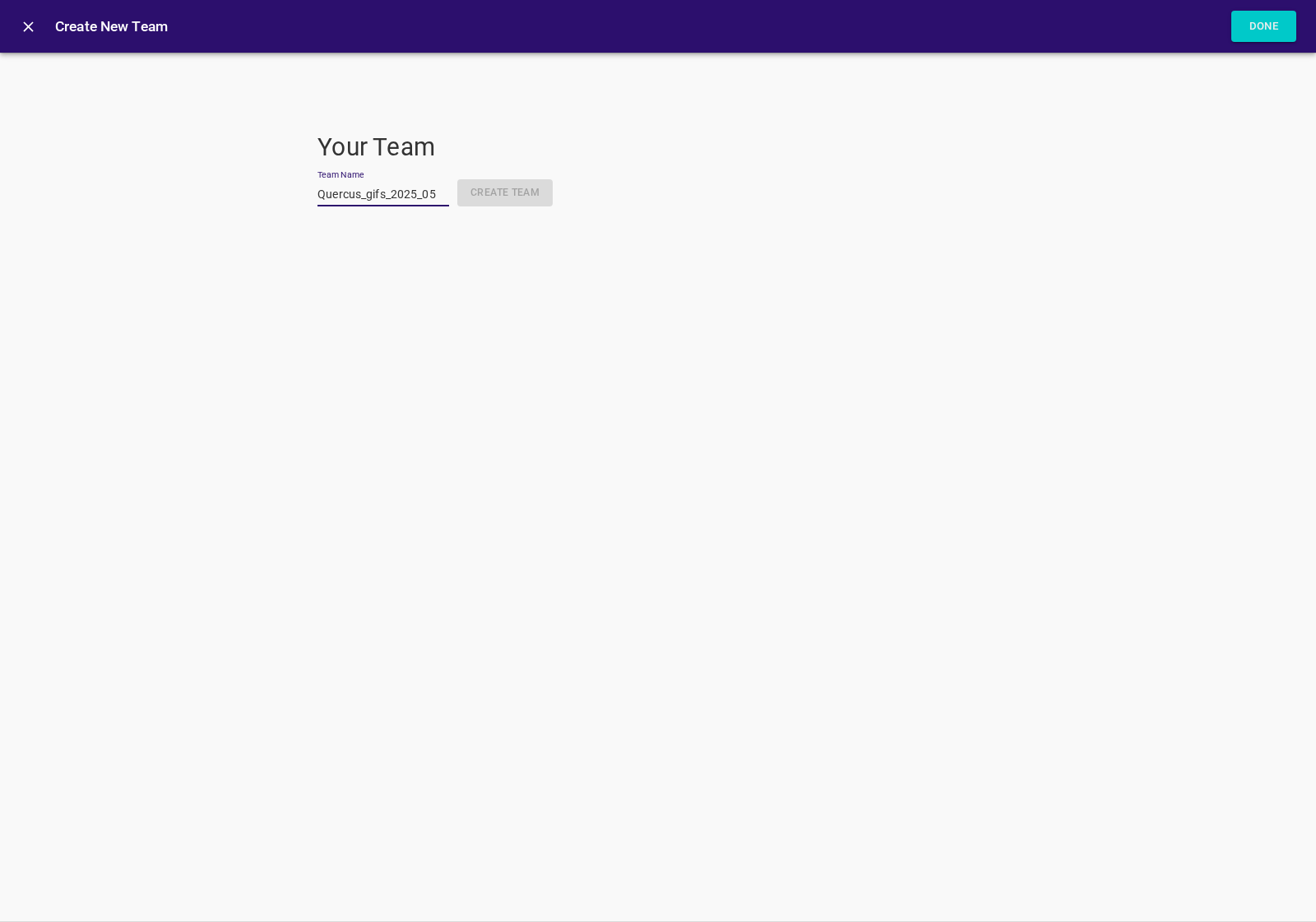
scroll to position [0, 3]
type input "Quercus_gifs_2025_05"
click at [512, 195] on button "Create Team" at bounding box center [505, 193] width 96 height 27
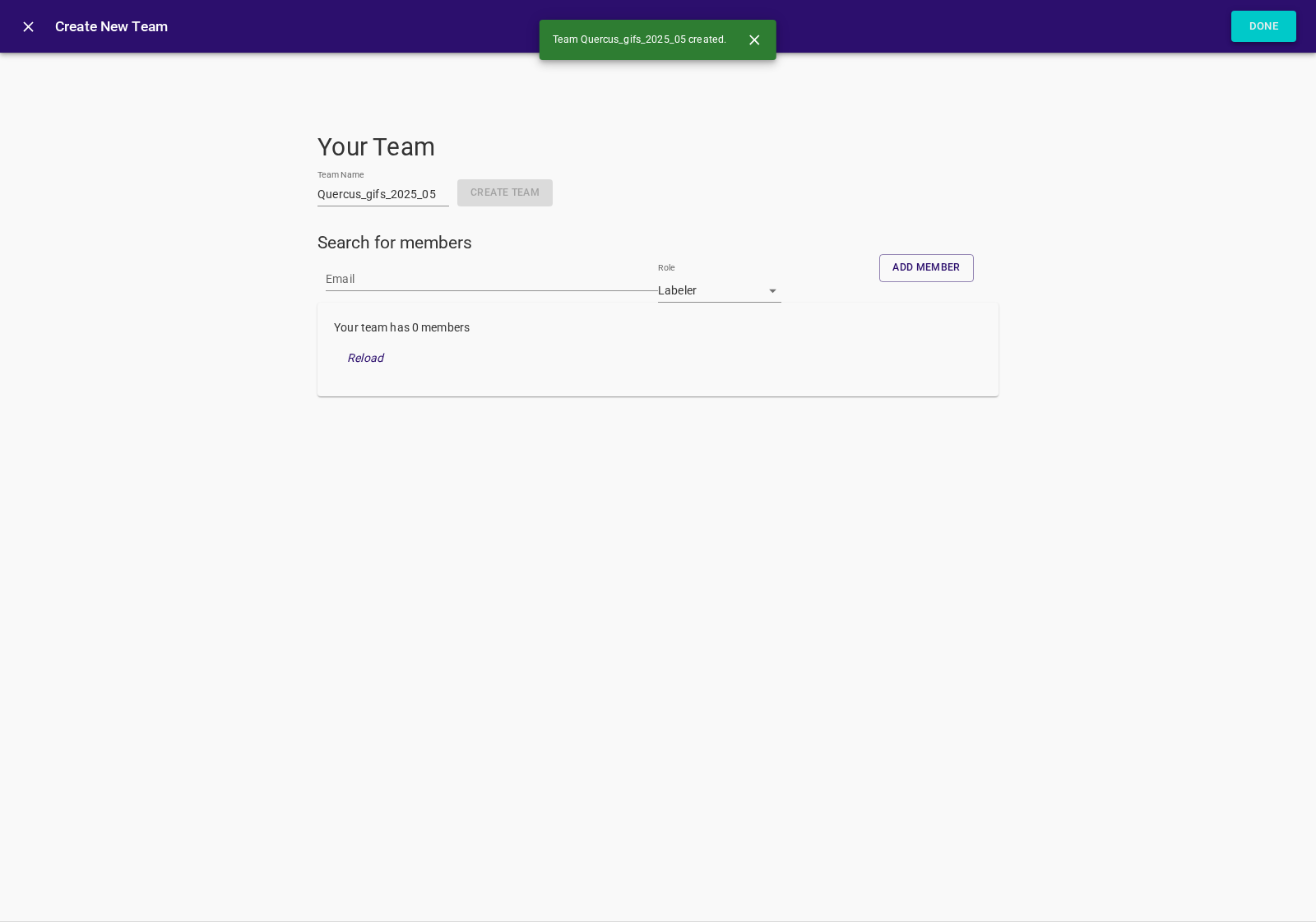
click at [1271, 31] on button "Done" at bounding box center [1263, 27] width 66 height 32
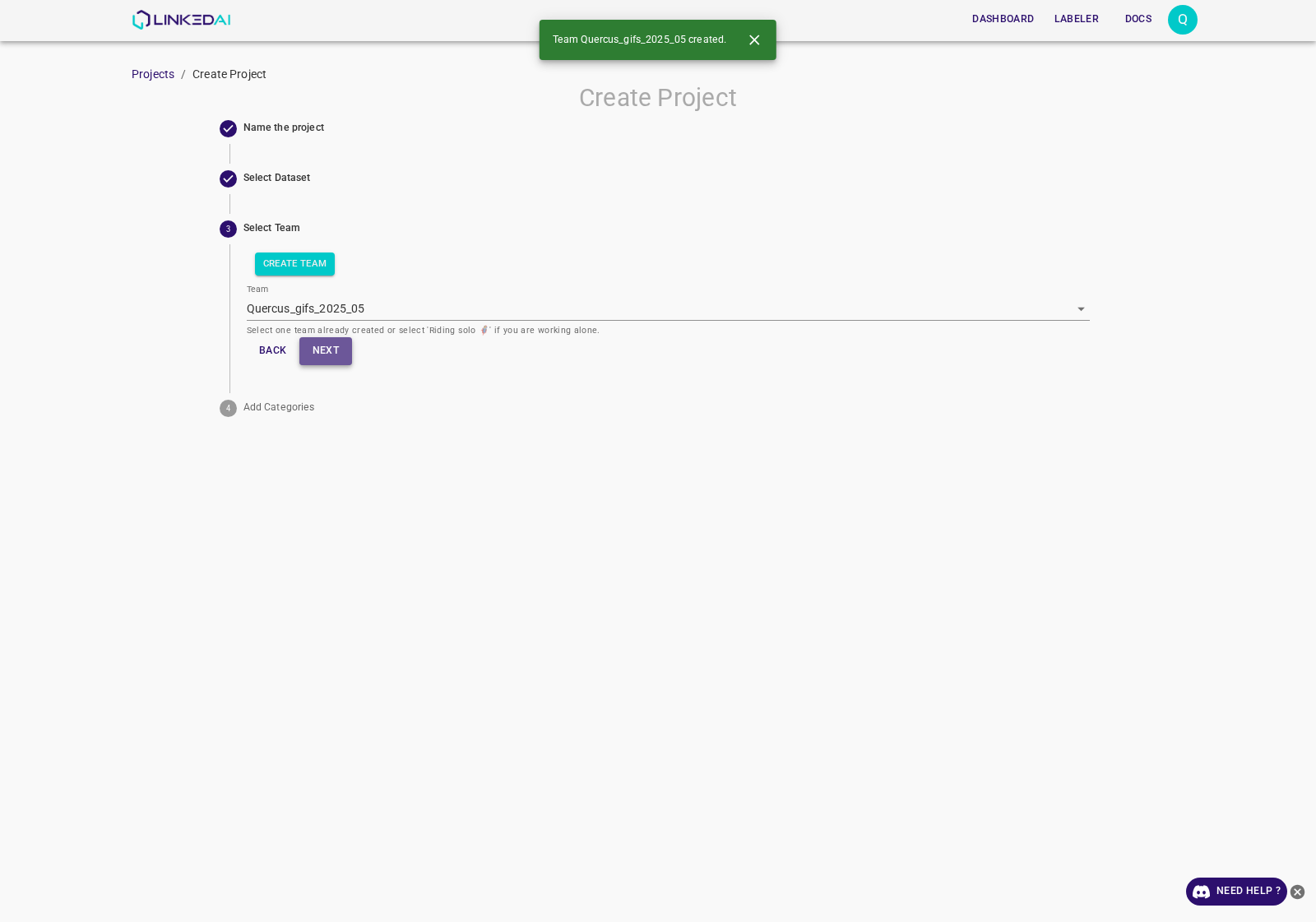
click at [306, 360] on button "Next" at bounding box center [326, 351] width 53 height 27
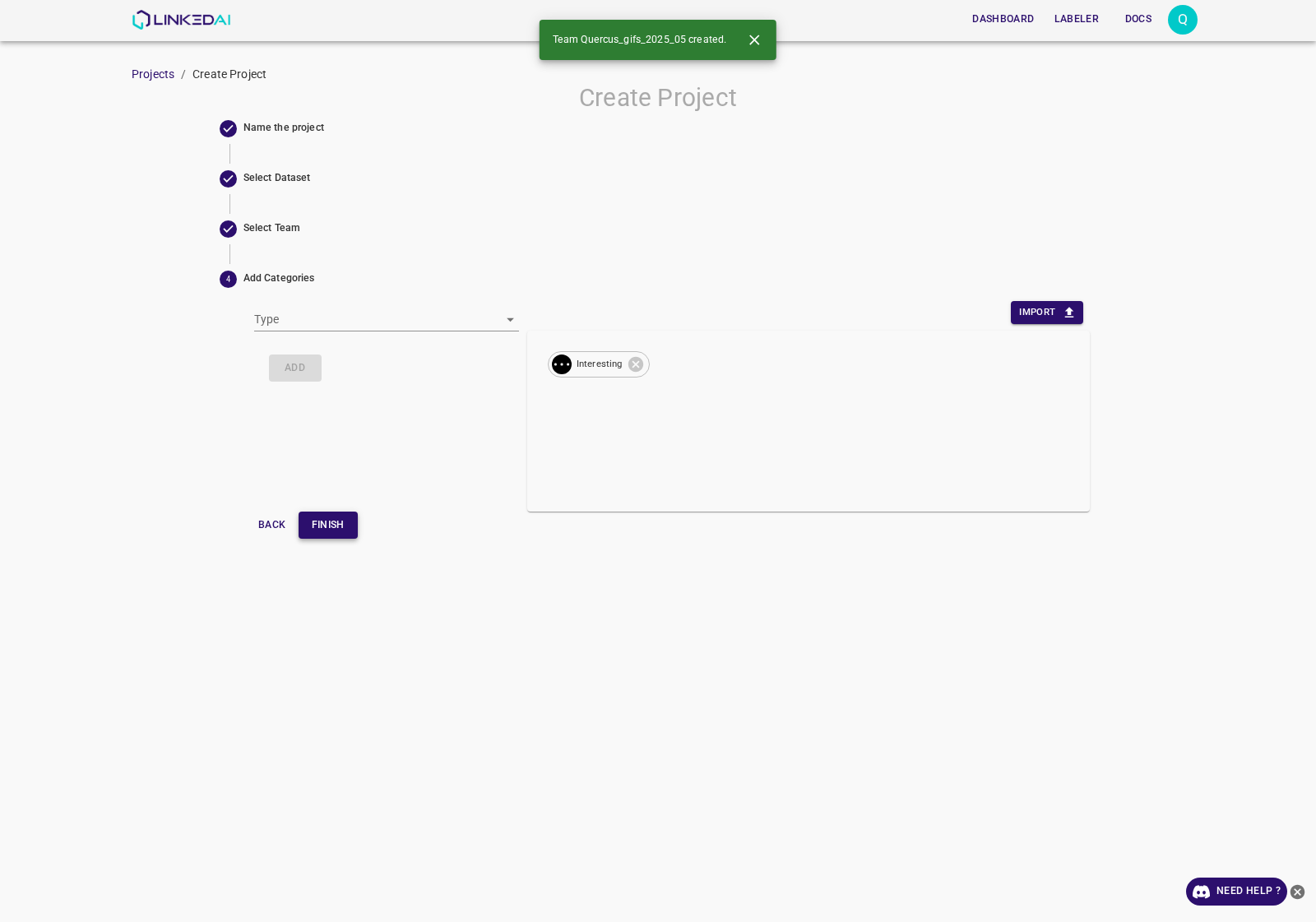
click at [344, 516] on button "Finish" at bounding box center [328, 525] width 59 height 27
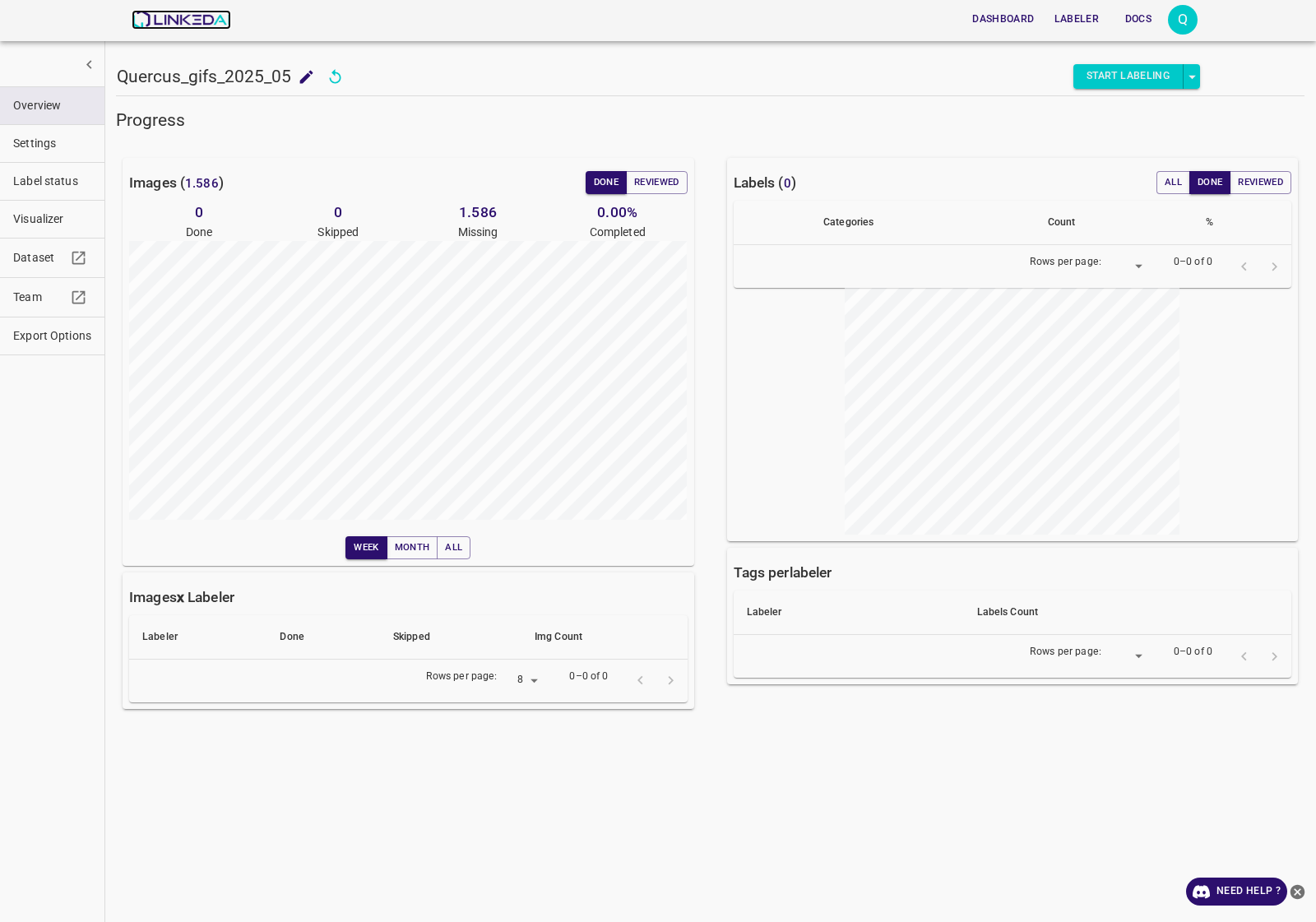
click at [181, 29] on img at bounding box center [181, 20] width 100 height 20
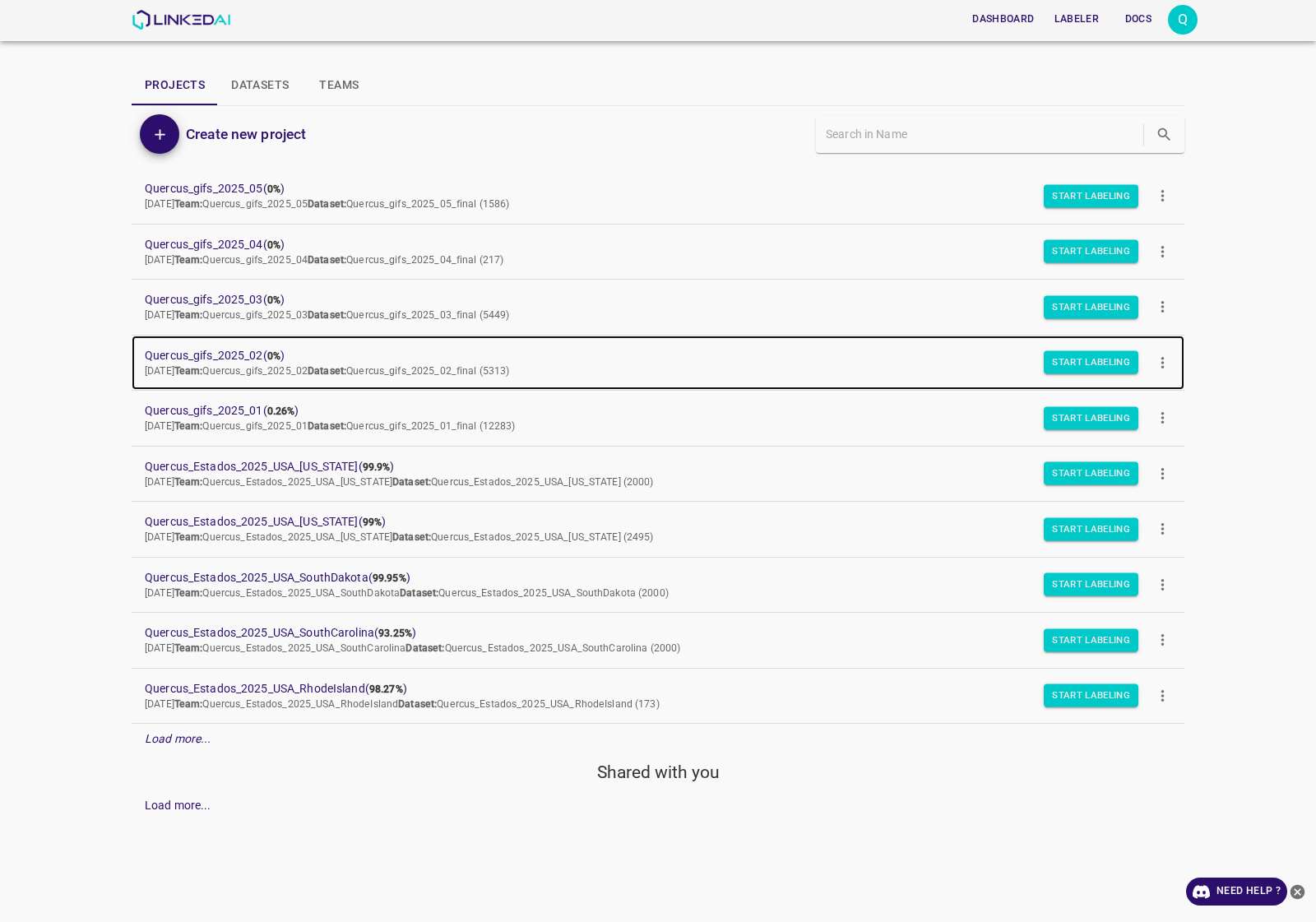
click at [229, 349] on span "Quercus_gifs_2025_02 ( 0% )" at bounding box center [645, 356] width 1000 height 17
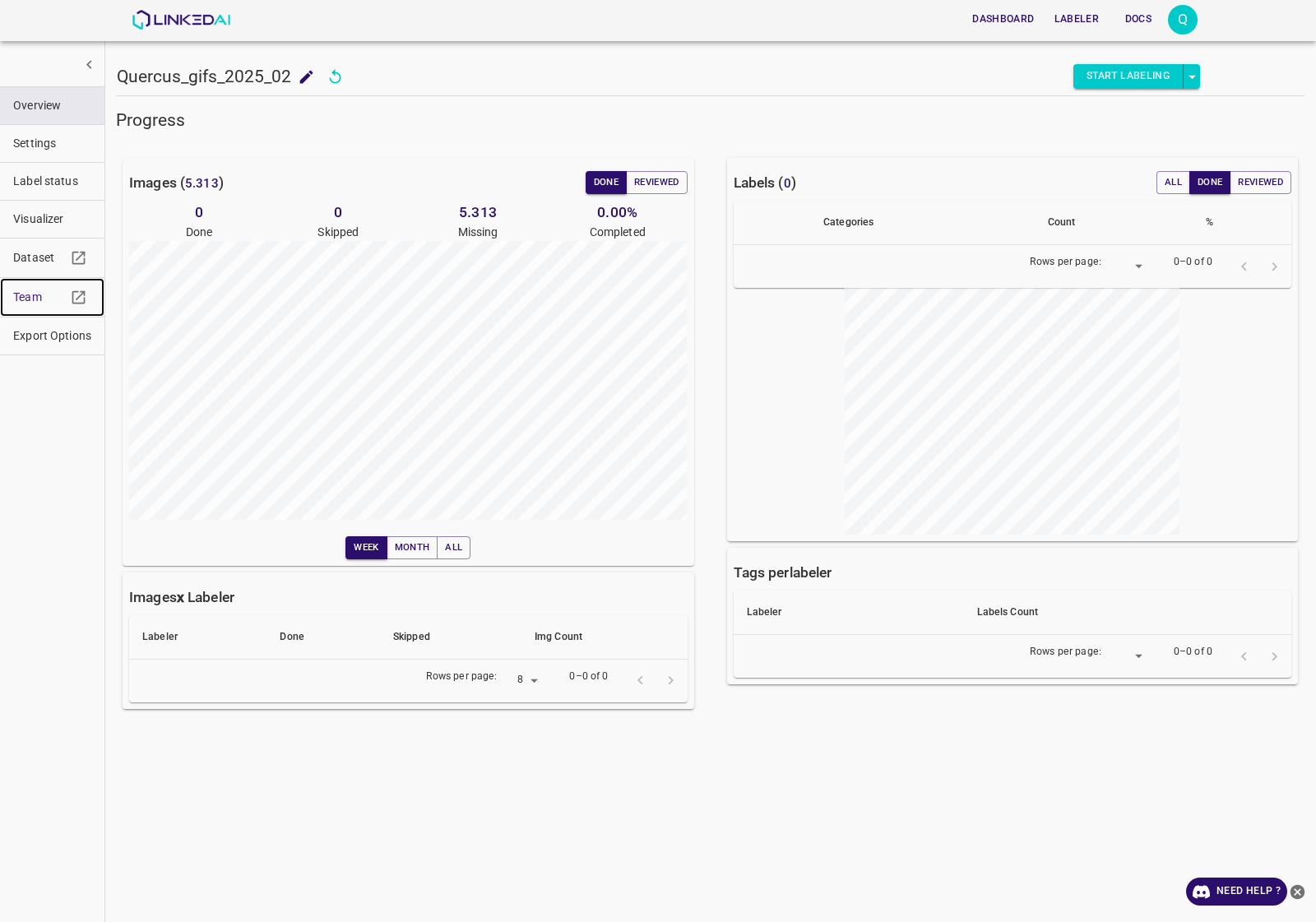
click at [44, 306] on span "Team" at bounding box center [39, 297] width 53 height 17
click at [187, 31] on div "Dashboard Labeler Docs Q" at bounding box center [664, 20] width 1066 height 39
click at [186, 30] on div "Dashboard Labeler Docs Q" at bounding box center [664, 20] width 1066 height 39
click at [187, 21] on img at bounding box center [181, 20] width 100 height 20
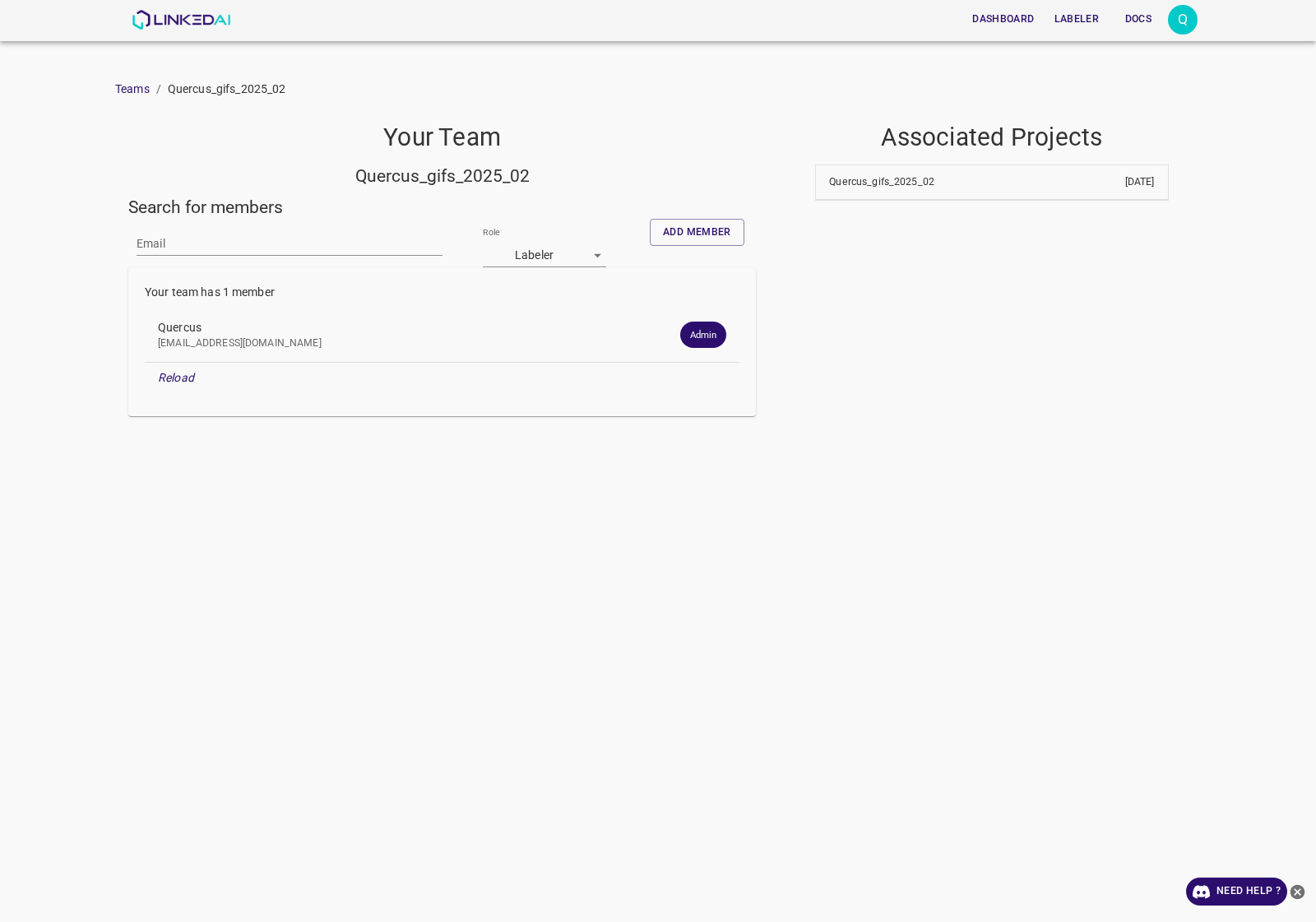
click at [179, 245] on input "Email" at bounding box center [289, 244] width 306 height 24
paste input "[EMAIL_ADDRESS][DOMAIN_NAME]"
type input "[EMAIL_ADDRESS][DOMAIN_NAME]"
drag, startPoint x: 547, startPoint y: 174, endPoint x: 269, endPoint y: 174, distance: 278.0
click at [269, 174] on h5 "Quercus_gifs_2025_02" at bounding box center [441, 176] width 627 height 23
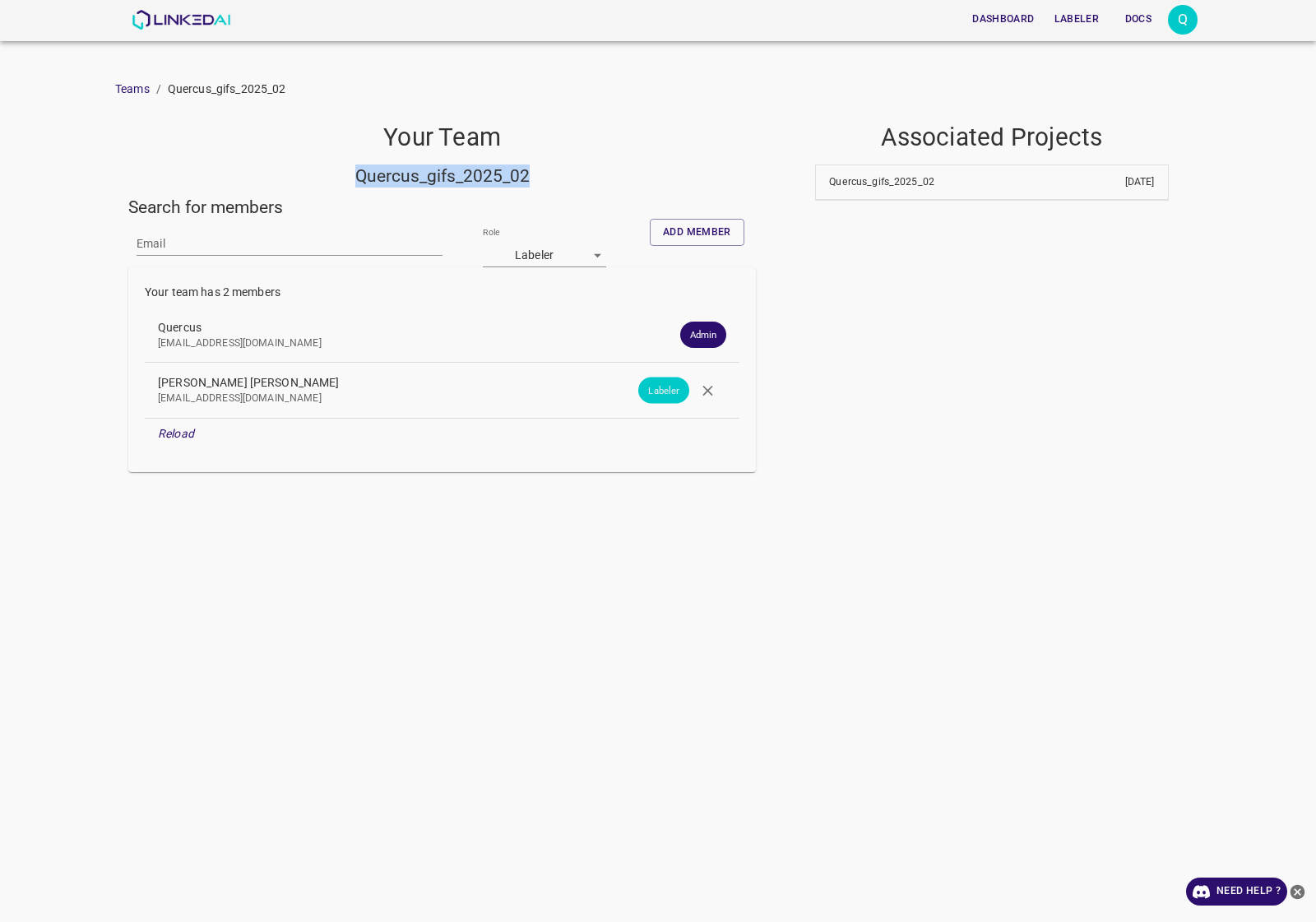
copy h5 "Quercus_gifs_2025_02"
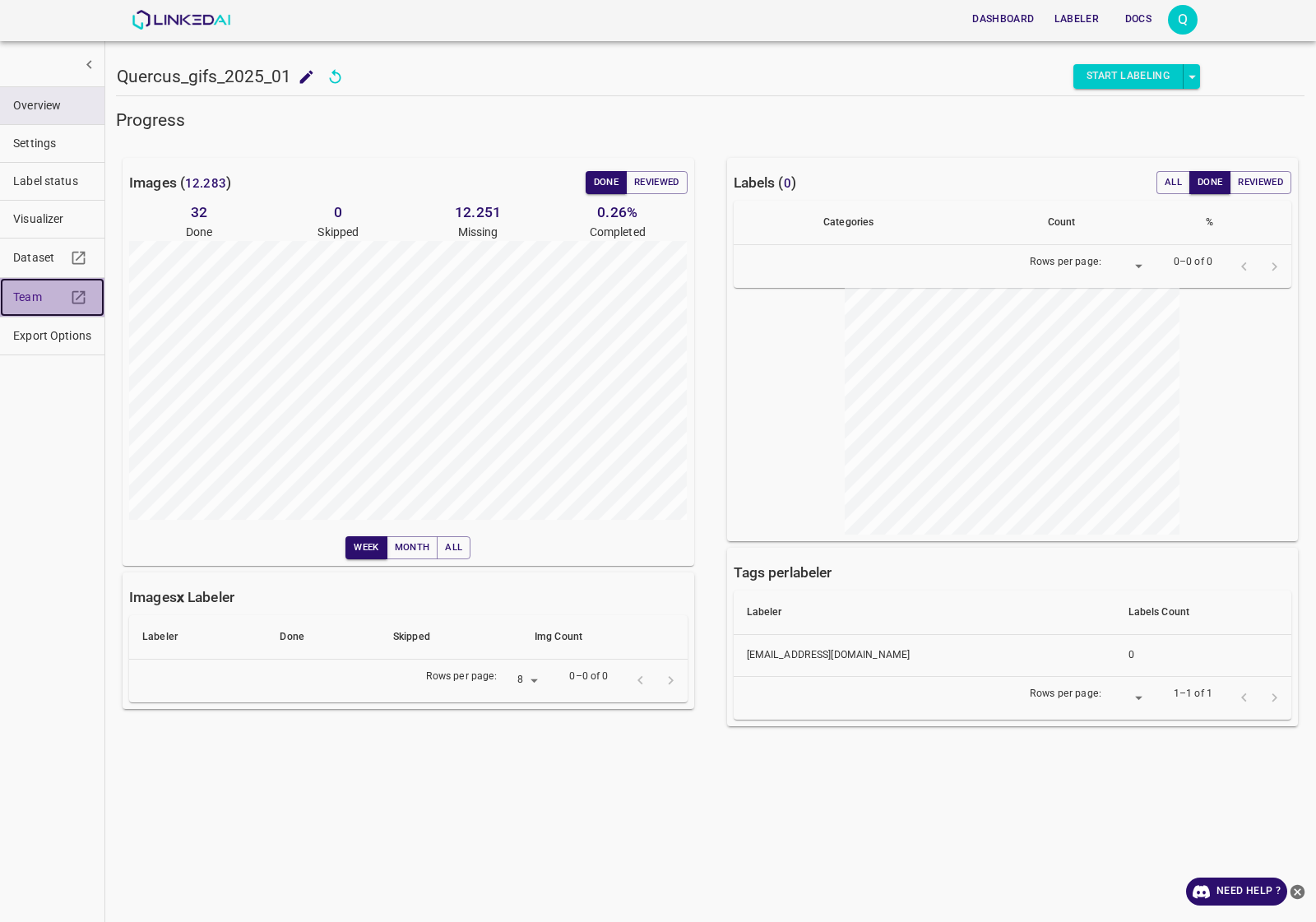
click at [34, 288] on link "Team" at bounding box center [52, 297] width 104 height 38
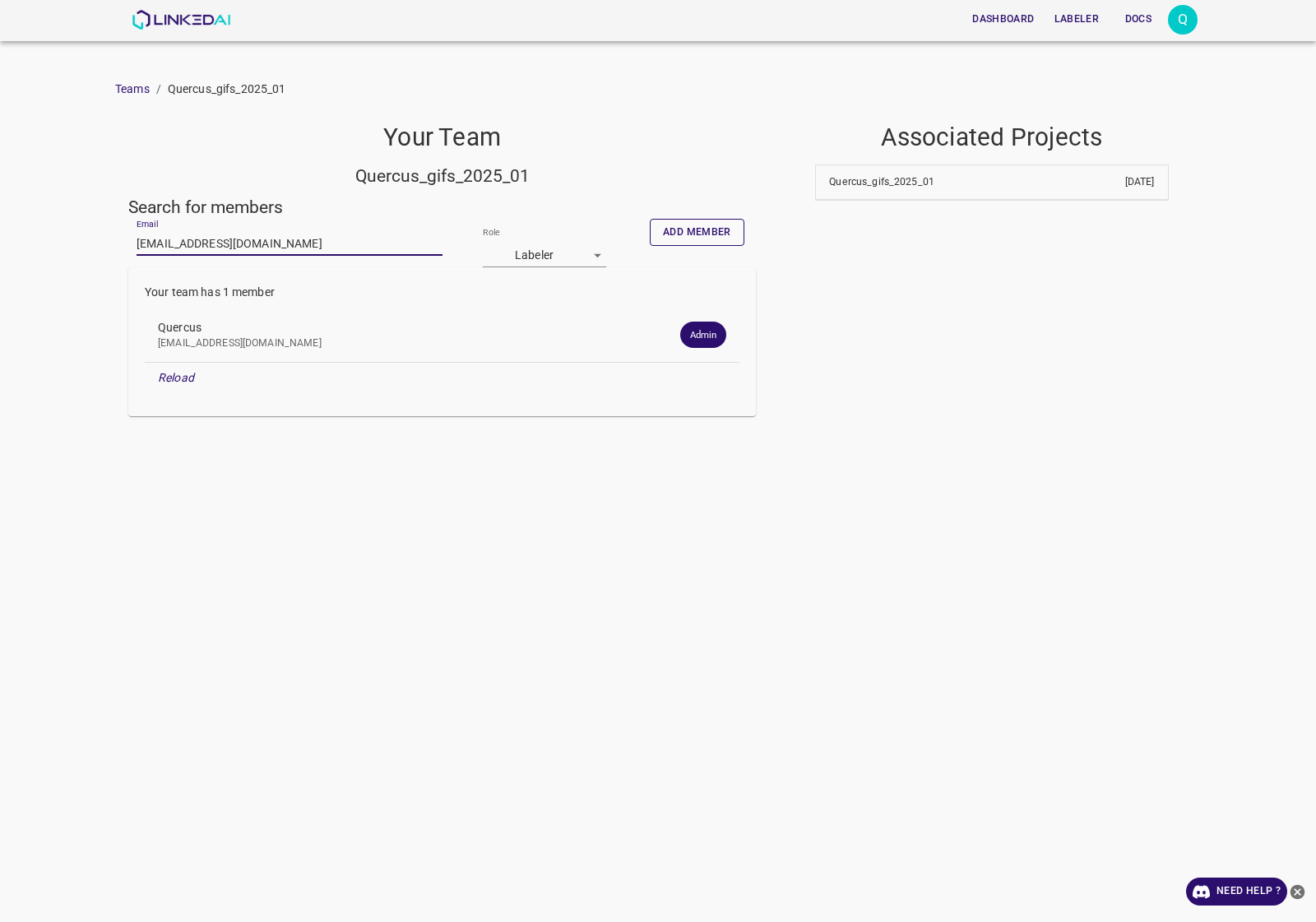
type input "angelamar0593@gmail.com"
click at [713, 226] on button "Add member" at bounding box center [696, 232] width 95 height 27
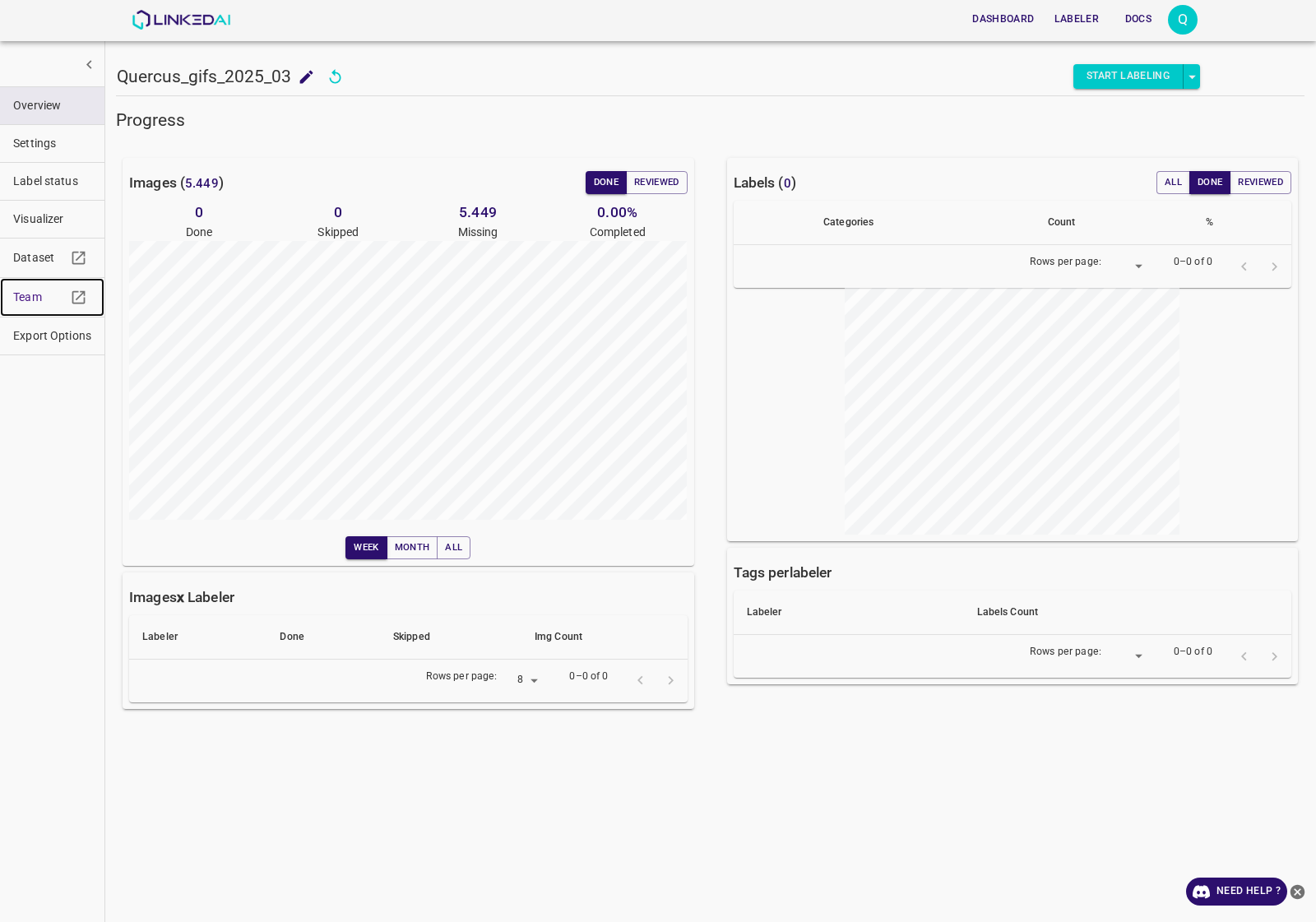
click at [12, 297] on link "Team" at bounding box center [52, 297] width 104 height 38
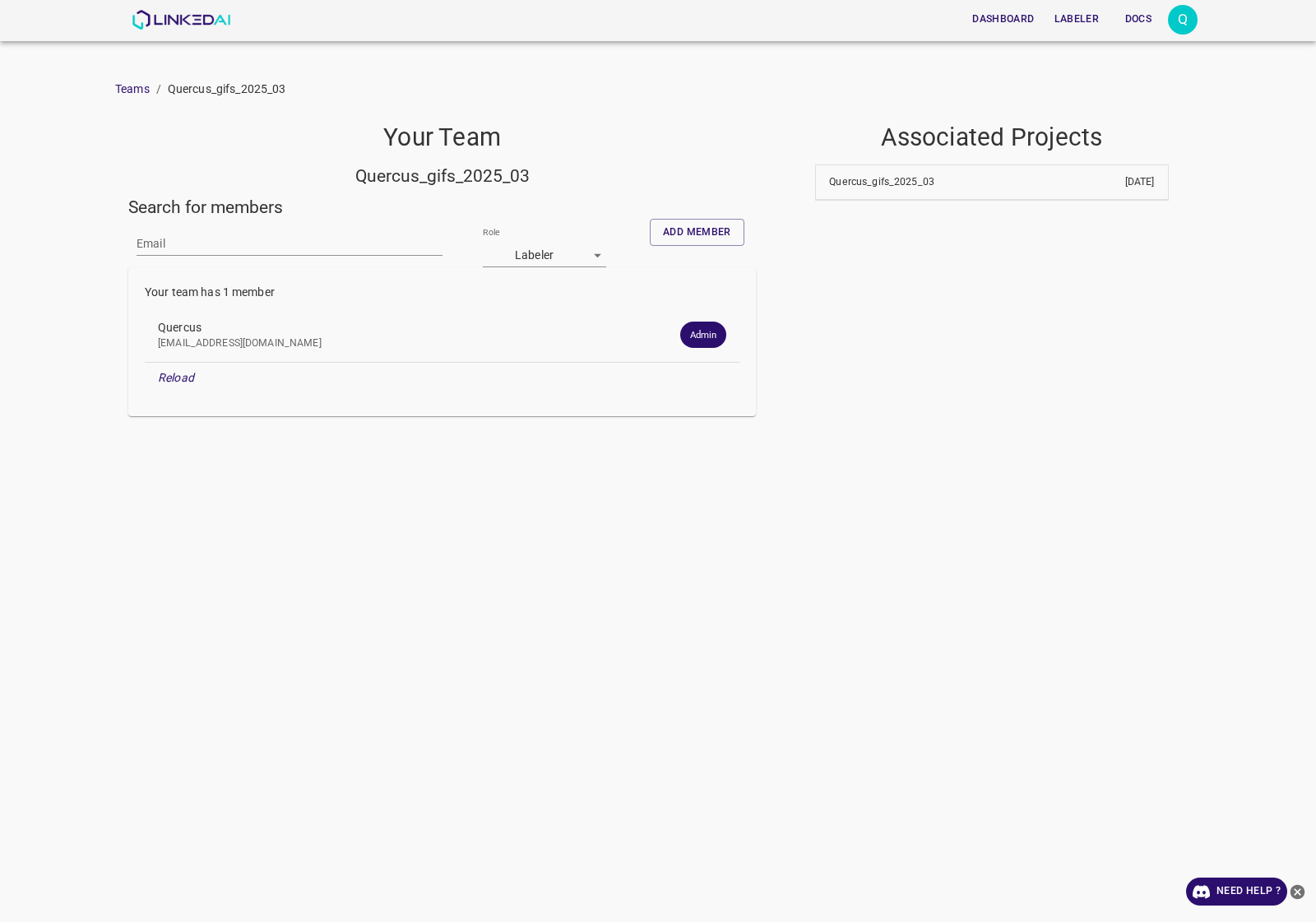
drag, startPoint x: 0, startPoint y: 0, endPoint x: 206, endPoint y: 247, distance: 321.6
click at [206, 247] on input "Email" at bounding box center [289, 244] width 306 height 24
paste input "snino708@gmail.com"
type input "snino708@gmail.com"
click at [691, 238] on button "Add member" at bounding box center [696, 232] width 95 height 27
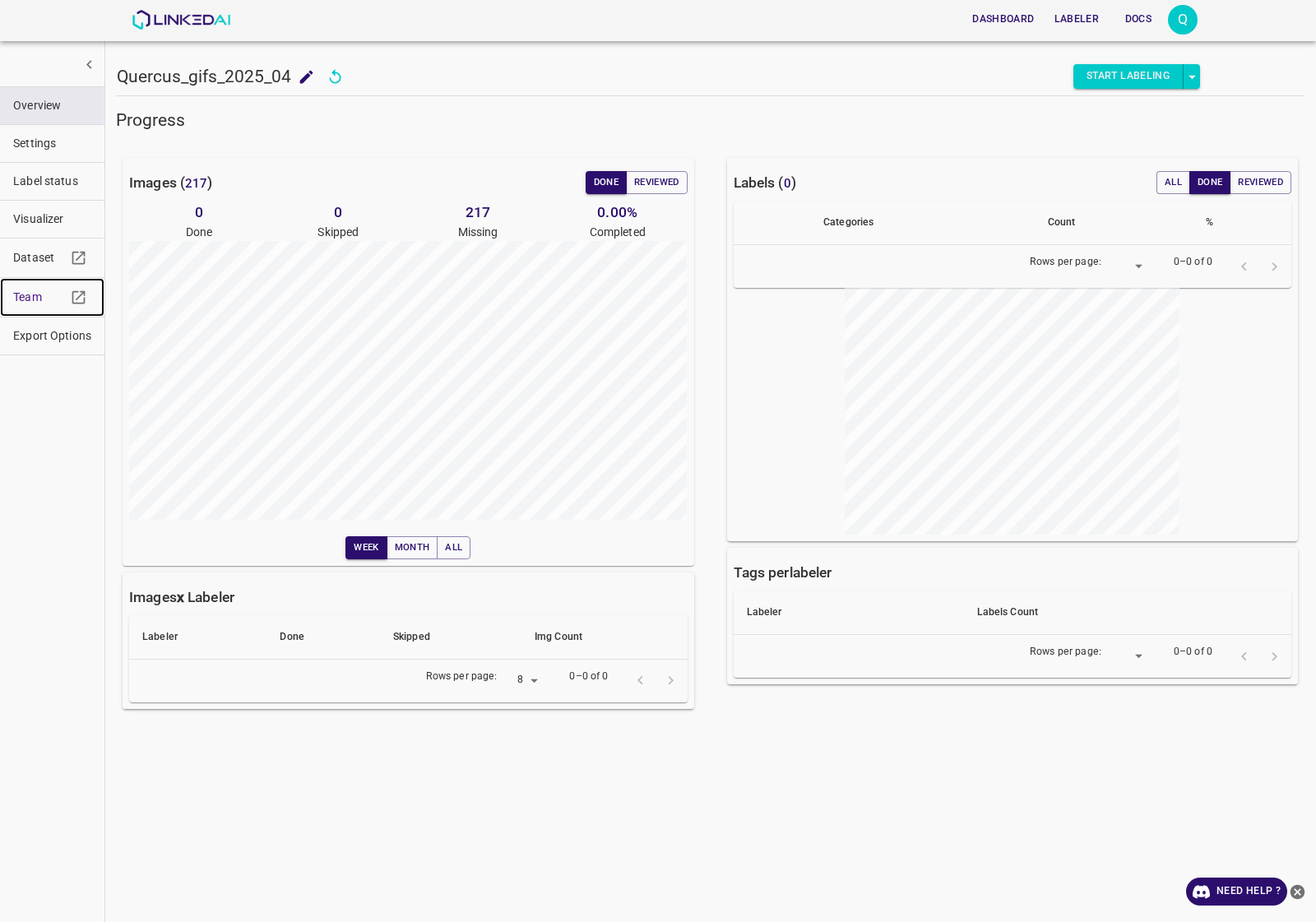
click at [21, 286] on link "Team" at bounding box center [52, 297] width 104 height 38
click at [25, 299] on span "Team" at bounding box center [39, 297] width 53 height 17
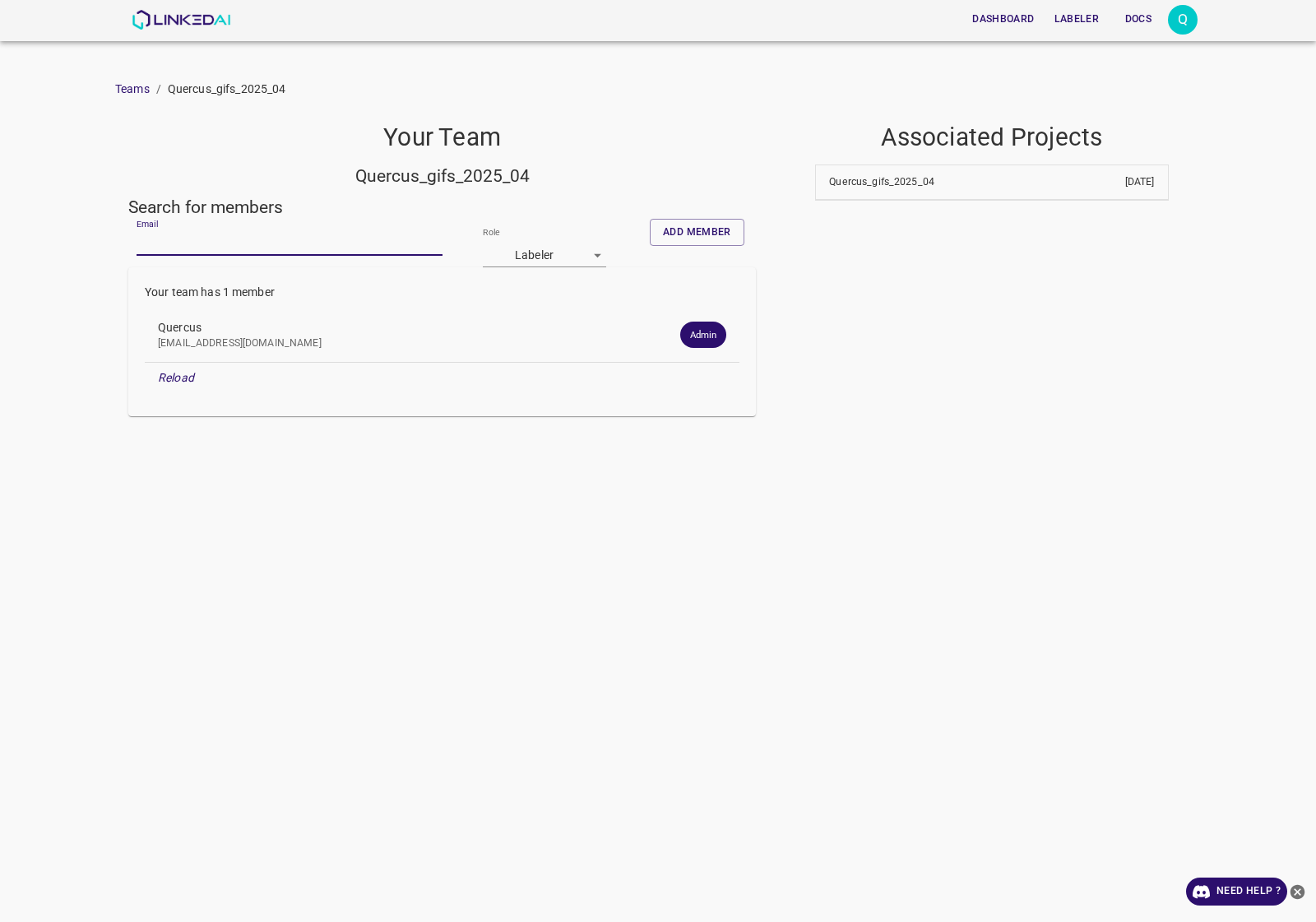
click at [179, 242] on input "Email" at bounding box center [289, 244] width 306 height 24
paste input "[EMAIL_ADDRESS][DOMAIN_NAME]"
type input "[EMAIL_ADDRESS][DOMAIN_NAME]"
click at [688, 240] on button "Add member" at bounding box center [696, 232] width 95 height 27
click at [208, 236] on input "Email" at bounding box center [289, 244] width 306 height 24
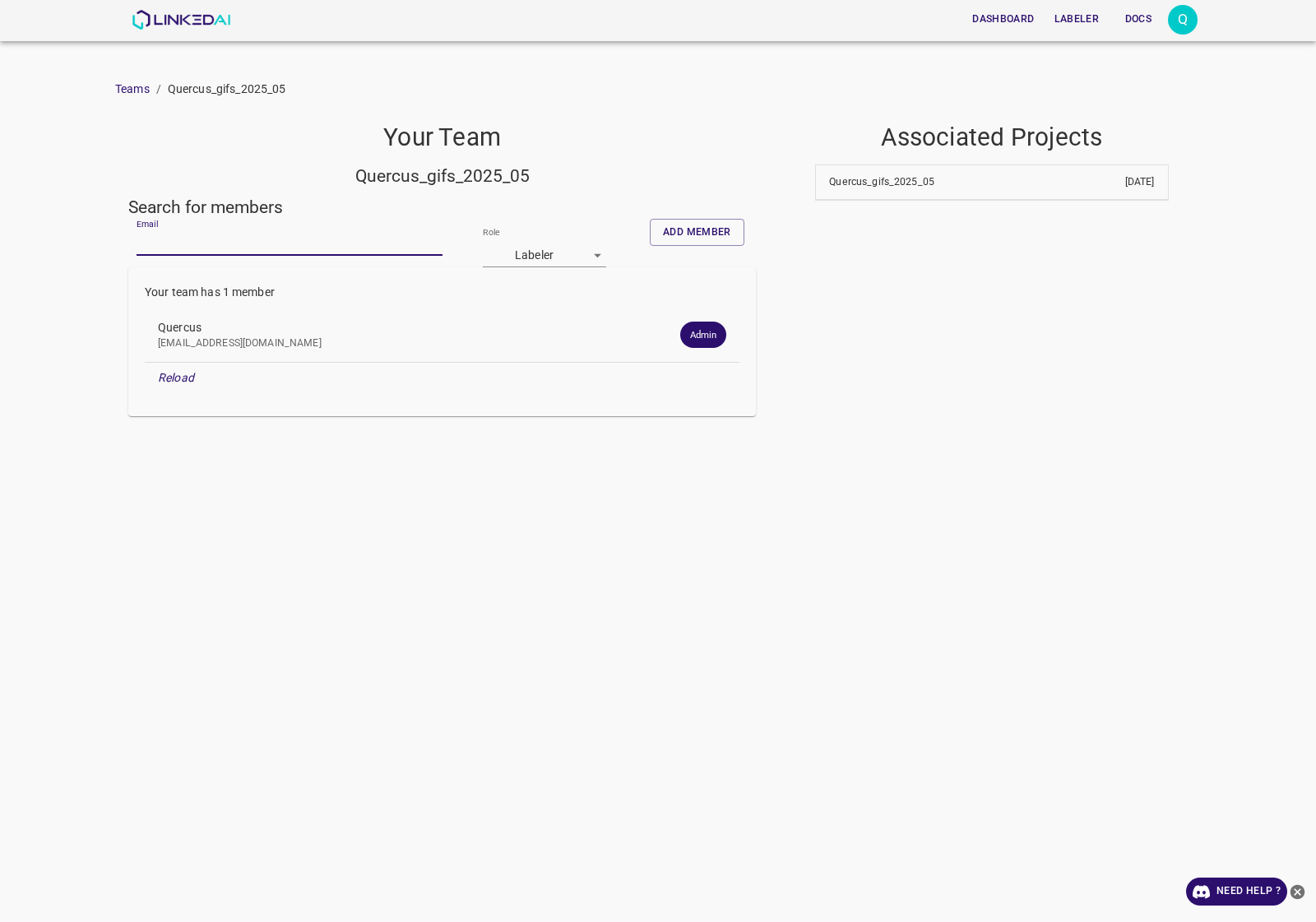
paste input "[EMAIL_ADDRESS][DOMAIN_NAME]"
type input "[EMAIL_ADDRESS][DOMAIN_NAME]"
click at [729, 214] on h5 "Search for members" at bounding box center [441, 207] width 627 height 23
click at [725, 224] on button "Add member" at bounding box center [696, 232] width 95 height 27
